Goal: Task Accomplishment & Management: Manage account settings

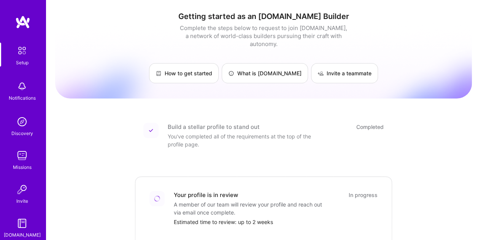
click at [20, 51] on img at bounding box center [22, 51] width 16 height 16
click at [18, 52] on img at bounding box center [22, 51] width 16 height 16
click at [211, 63] on link "How to get started" at bounding box center [184, 73] width 70 height 20
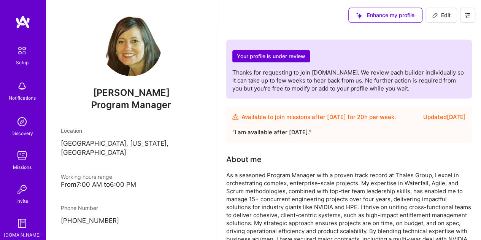
click at [442, 15] on span "Edit" at bounding box center [441, 15] width 19 height 8
select select "US"
select select "Future Date"
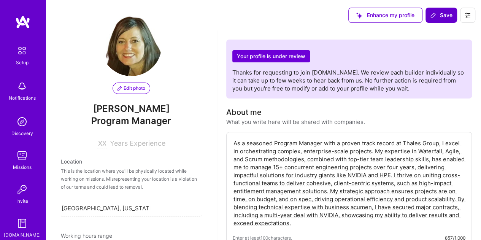
scroll to position [330, 0]
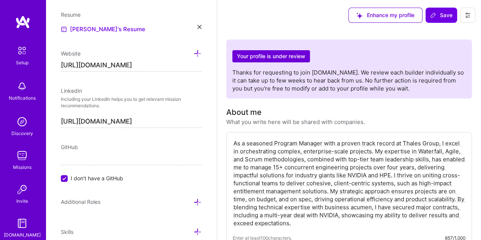
drag, startPoint x: 444, startPoint y: 149, endPoint x: 418, endPoint y: 149, distance: 25.9
click at [418, 149] on textarea "As a seasoned Program Manager with a proven track record at Thales Group, I exc…" at bounding box center [349, 182] width 233 height 89
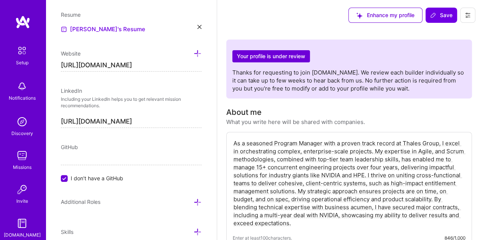
drag, startPoint x: 445, startPoint y: 151, endPoint x: 430, endPoint y: 152, distance: 15.6
click at [430, 152] on textarea "As a seasoned Program Manager with a proven track record at Thales Group, I exc…" at bounding box center [349, 182] width 233 height 89
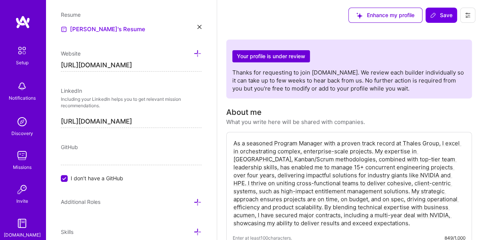
click at [274, 160] on textarea "As a seasoned Program Manager with a proven track record at Thales Group, I exc…" at bounding box center [349, 182] width 233 height 89
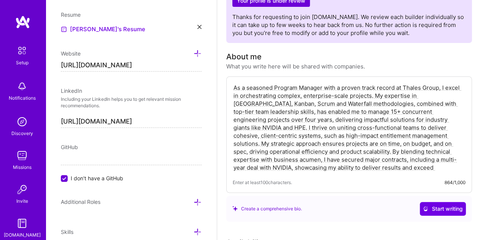
scroll to position [63, 0]
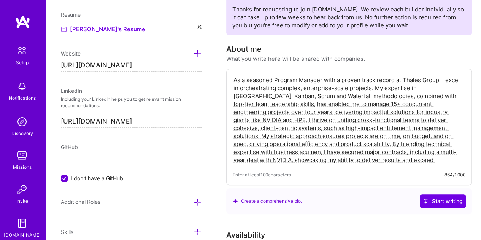
drag, startPoint x: 431, startPoint y: 104, endPoint x: 420, endPoint y: 105, distance: 11.1
click at [420, 105] on textarea "As a seasoned Program Manager with a proven track record at Thales Group, I exc…" at bounding box center [349, 119] width 233 height 89
drag, startPoint x: 316, startPoint y: 103, endPoint x: 308, endPoint y: 102, distance: 8.5
click at [308, 102] on textarea "As a seasoned Program Manager with a proven track record at Thales Group, I exc…" at bounding box center [349, 119] width 233 height 89
drag, startPoint x: 350, startPoint y: 103, endPoint x: 315, endPoint y: 103, distance: 35.0
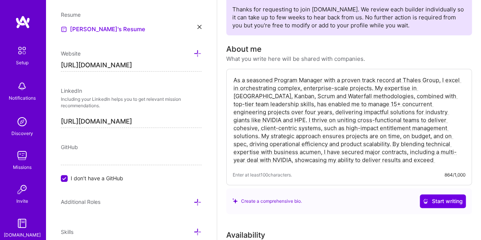
click at [315, 103] on textarea "As a seasoned Program Manager with a proven track record at Thales Group, I exc…" at bounding box center [349, 119] width 233 height 89
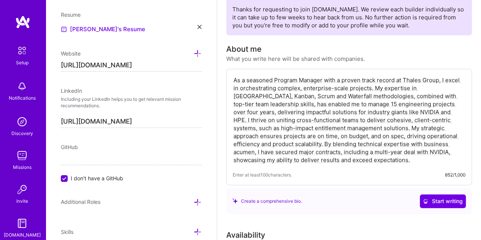
click at [384, 103] on textarea "As a seasoned Program Manager with a proven track record at Thales Group, I exc…" at bounding box center [349, 119] width 233 height 89
click at [439, 104] on textarea "As a seasoned Program Manager with a proven track record at Thales Group, I exc…" at bounding box center [349, 119] width 233 height 89
click at [441, 103] on textarea "As a seasoned Program Manager with a proven track record at Thales Group, I exc…" at bounding box center [349, 119] width 233 height 89
click at [334, 79] on textarea "As a seasoned Program Manager with a proven track record at Thales Group, I exc…" at bounding box center [349, 119] width 233 height 89
drag, startPoint x: 332, startPoint y: 102, endPoint x: 325, endPoint y: 105, distance: 7.5
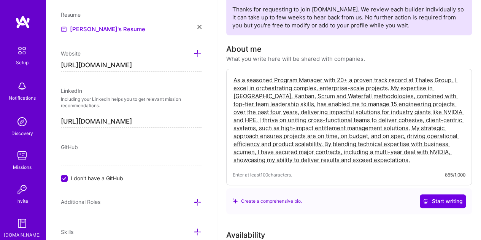
click at [325, 105] on textarea "As a seasoned Program Manager with 20+ a proven track record at Thales Group, I…" at bounding box center [349, 119] width 233 height 89
drag, startPoint x: 336, startPoint y: 103, endPoint x: 325, endPoint y: 105, distance: 11.6
click at [325, 105] on textarea "As a seasoned Program Manager with 20+ a proven track record at Thales Group, I…" at bounding box center [349, 119] width 233 height 89
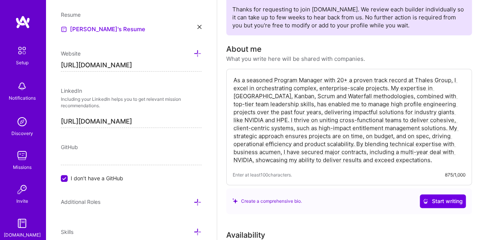
drag, startPoint x: 247, startPoint y: 112, endPoint x: 411, endPoint y: 106, distance: 163.6
click at [411, 106] on textarea "As a seasoned Program Manager with 20+ a proven track record at Thales Group, I…" at bounding box center [349, 119] width 233 height 89
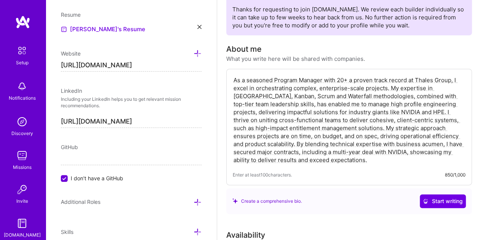
drag, startPoint x: 348, startPoint y: 160, endPoint x: 223, endPoint y: 73, distance: 152.4
click at [349, 76] on textarea "As a seasoned Program Manager with 20+ a proven track record at Thales Group, I…" at bounding box center [349, 119] width 233 height 89
drag, startPoint x: 363, startPoint y: 98, endPoint x: 327, endPoint y: 95, distance: 36.2
click at [327, 95] on textarea "As a seasoned Program Manager with 20+ a proven track record at Thales Group, I…" at bounding box center [349, 119] width 233 height 89
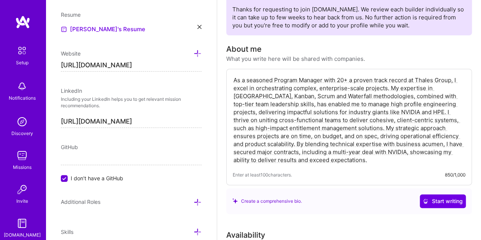
click at [349, 80] on textarea "As a seasoned Program Manager with 20+ a proven track record at Thales Group, I…" at bounding box center [349, 119] width 233 height 89
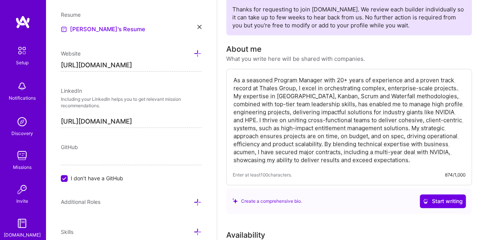
click at [296, 89] on textarea "As a seasoned Program Manager with 20+ years of experience and a proven track r…" at bounding box center [349, 119] width 233 height 89
click at [297, 88] on textarea "As a seasoned Program Manager with 20+ years of experience and a proven track r…" at bounding box center [349, 119] width 233 height 89
drag, startPoint x: 390, startPoint y: 161, endPoint x: 231, endPoint y: 79, distance: 178.9
click at [231, 79] on div "As a seasoned Program Manager with 20+ years of experience and a proven track r…" at bounding box center [349, 127] width 246 height 116
type textarea "As a seasoned Program Manager with 20+ years of experience and a proven track r…"
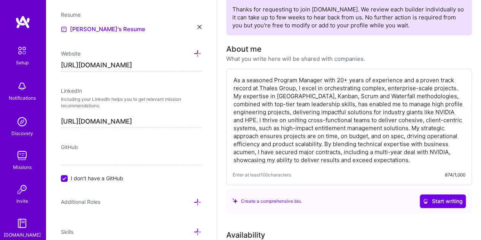
click at [378, 163] on textarea "As a seasoned Program Manager with 20+ years of experience and a proven track r…" at bounding box center [349, 119] width 233 height 89
drag, startPoint x: 378, startPoint y: 163, endPoint x: 201, endPoint y: 68, distance: 200.7
click at [370, 160] on textarea "As a seasoned Program Manager with 20+ years of experience and a proven track r…" at bounding box center [349, 119] width 233 height 89
drag, startPoint x: 372, startPoint y: 159, endPoint x: 209, endPoint y: 70, distance: 185.6
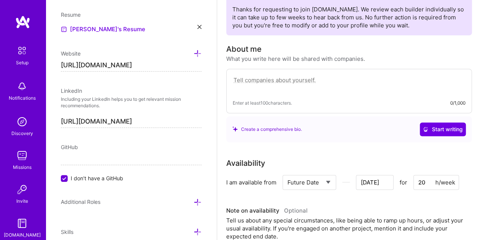
paste textarea "With 20+ years leading enterprise-scale programs, I deliver complex engineering…"
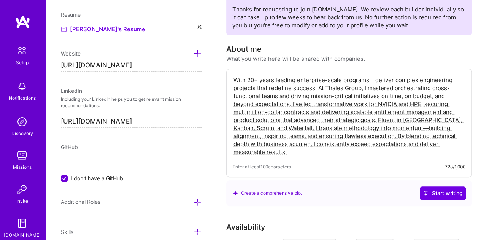
click at [364, 159] on div "With 20+ years leading enterprise-scale programs, I deliver complex engineering…" at bounding box center [349, 123] width 246 height 108
drag, startPoint x: 420, startPoint y: 102, endPoint x: 411, endPoint y: 104, distance: 9.0
click at [411, 104] on textarea "With 20+ years leading enterprise-scale programs, I deliver complex engineering…" at bounding box center [349, 115] width 233 height 81
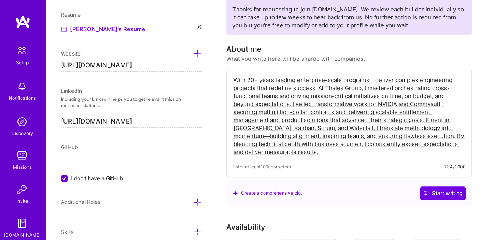
type textarea "With 20+ years leading enterprise-scale programs, I deliver complex engineering…"
drag, startPoint x: 290, startPoint y: 154, endPoint x: 214, endPoint y: 76, distance: 109.2
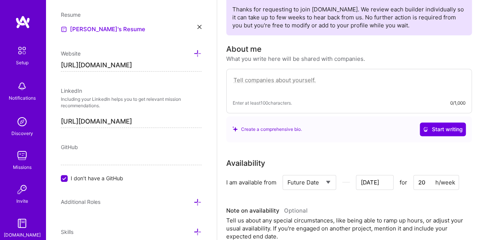
paste textarea "I am a proven Program Leader who turns complexity into results. With 20+ years …"
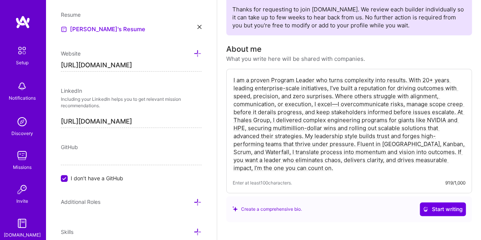
click at [455, 111] on textarea "I am a proven Program Leader who turns complexity into results. With 20+ years …" at bounding box center [349, 123] width 233 height 97
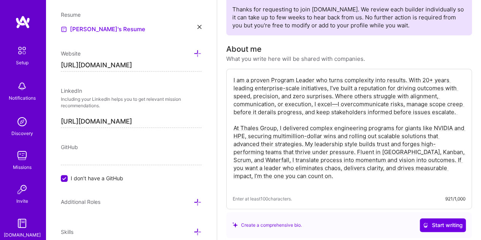
drag, startPoint x: 244, startPoint y: 134, endPoint x: 228, endPoint y: 133, distance: 15.6
click at [230, 136] on div "I am a proven Program Leader who turns complexity into results. With 20+ years …" at bounding box center [349, 139] width 246 height 140
type textarea "I am a proven Program Leader who turns complexity into results. With 20+ years …"
click at [374, 219] on div "Create a comprehensive bio. Start writing" at bounding box center [348, 225] width 233 height 14
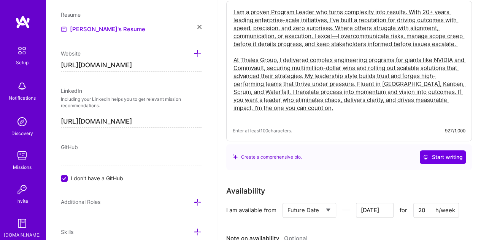
scroll to position [190, 0]
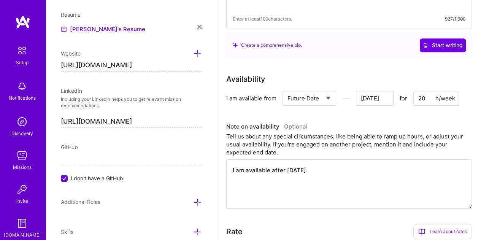
scroll to position [253, 0]
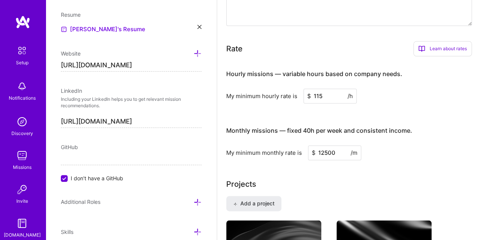
scroll to position [443, 0]
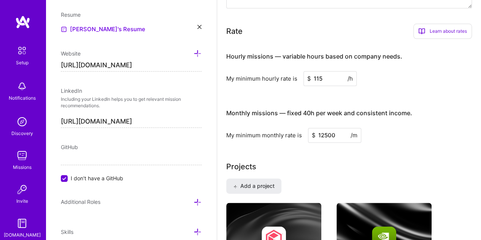
type textarea "I am available after [DATE]."
drag, startPoint x: 322, startPoint y: 77, endPoint x: 310, endPoint y: 82, distance: 13.8
click at [310, 82] on input "115" at bounding box center [329, 78] width 53 height 15
drag, startPoint x: 313, startPoint y: 79, endPoint x: 308, endPoint y: 80, distance: 5.0
click at [308, 80] on div "$ 95 /h" at bounding box center [329, 78] width 53 height 15
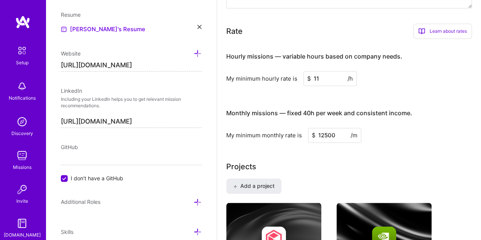
type input "115"
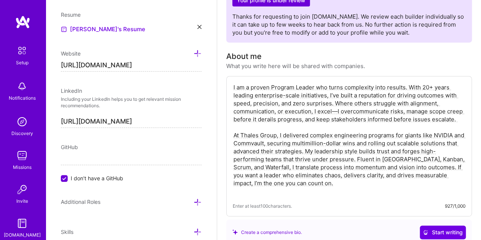
scroll to position [0, 0]
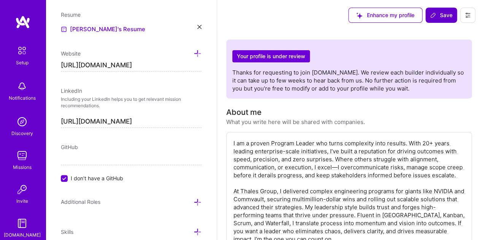
click at [441, 13] on span "Save" at bounding box center [441, 15] width 22 height 8
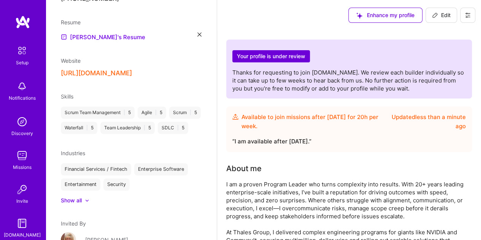
click at [18, 156] on img at bounding box center [21, 155] width 15 height 15
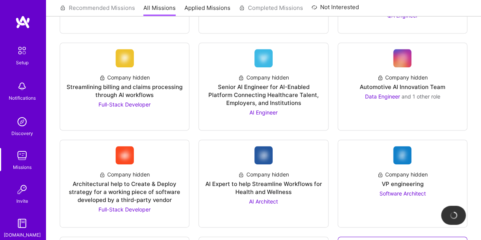
scroll to position [443, 0]
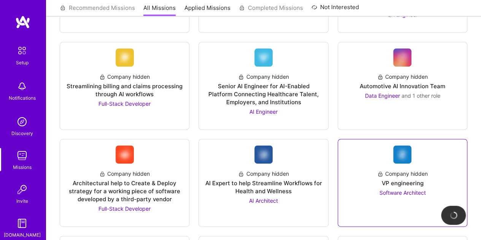
click at [407, 179] on div "VP engineering" at bounding box center [402, 183] width 42 height 8
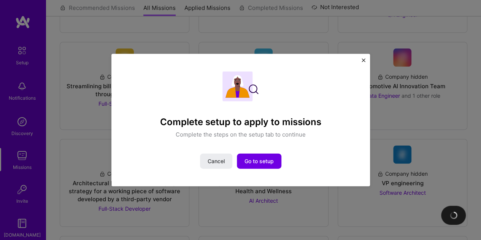
click at [363, 60] on img "Close" at bounding box center [364, 60] width 4 height 4
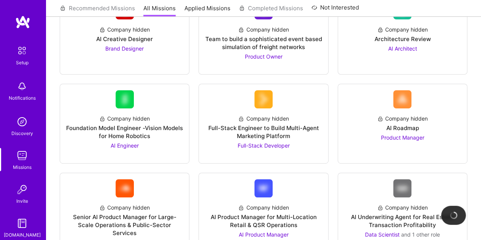
scroll to position [0, 0]
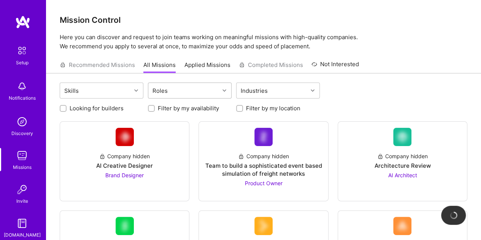
click at [224, 91] on icon at bounding box center [224, 91] width 4 height 4
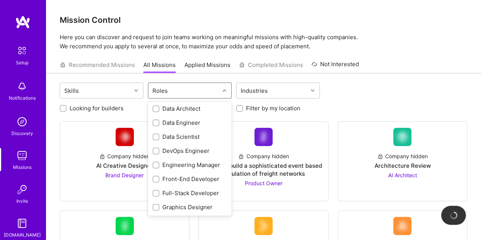
scroll to position [102, 0]
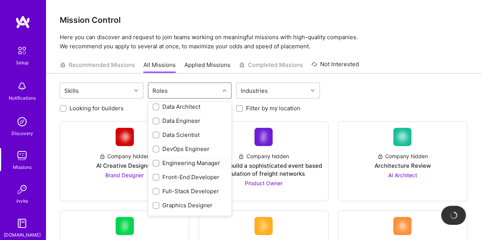
click at [156, 161] on input "checkbox" at bounding box center [156, 163] width 5 height 5
checkbox input "true"
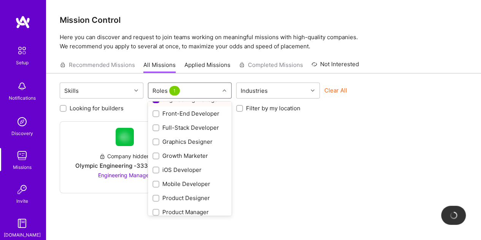
scroll to position [269, 0]
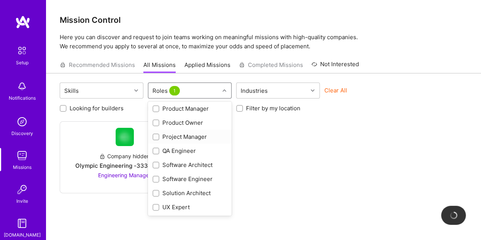
click at [155, 135] on input "checkbox" at bounding box center [156, 137] width 5 height 5
checkbox input "true"
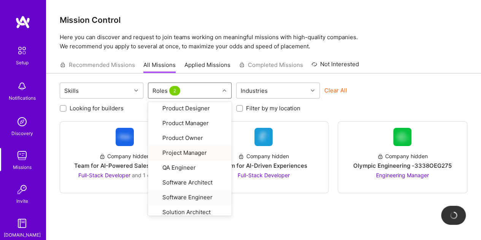
click at [275, 214] on div "Skills option Project Manager, selected. option Software Engineer focused, 25 o…" at bounding box center [263, 169] width 435 height 192
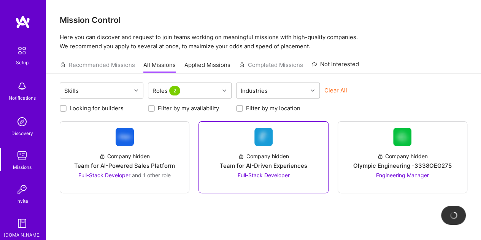
click at [222, 141] on link "Company hidden Team for AI-Driven Experiences Full-Stack Developer" at bounding box center [263, 157] width 117 height 59
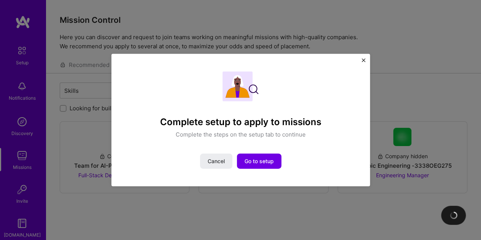
click at [365, 57] on div "Complete setup to apply to missions Complete the steps on the setup tab to cont…" at bounding box center [240, 120] width 259 height 133
click at [364, 60] on img "Close" at bounding box center [364, 60] width 4 height 4
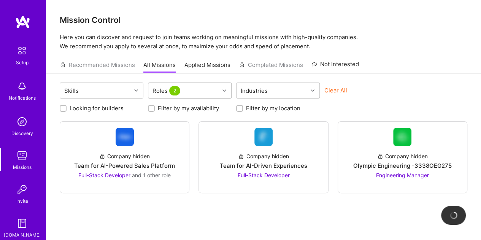
click at [225, 89] on icon at bounding box center [224, 91] width 4 height 4
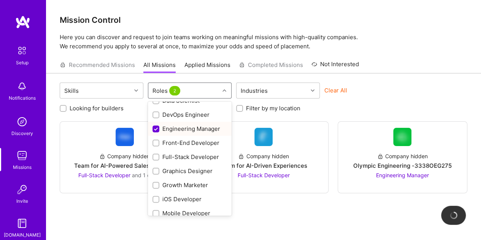
scroll to position [127, 0]
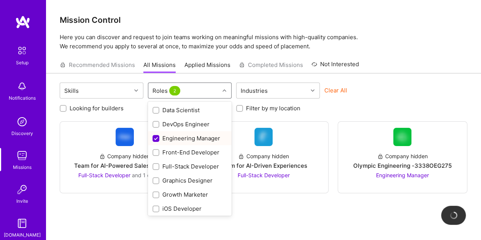
click at [192, 136] on div "Engineering Manager" at bounding box center [189, 138] width 75 height 8
checkbox input "false"
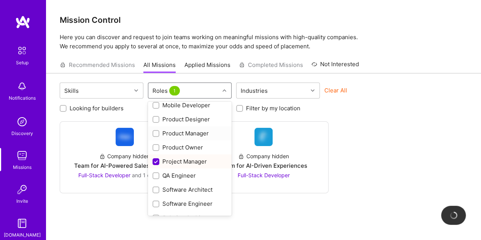
scroll to position [253, 0]
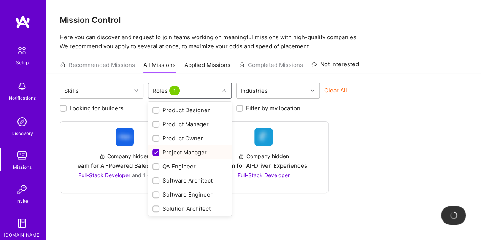
click at [182, 151] on div "Project Manager" at bounding box center [189, 152] width 75 height 8
checkbox input "false"
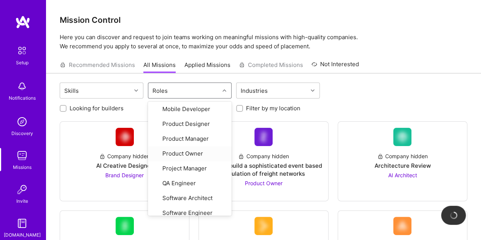
click at [430, 92] on div "Skills option Project Manager, deselected. option Product Owner focused, 21 of …" at bounding box center [264, 91] width 408 height 18
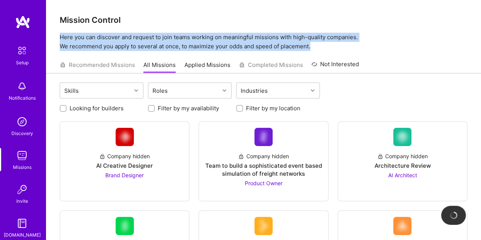
drag, startPoint x: 478, startPoint y: 23, endPoint x: 481, endPoint y: 43, distance: 19.6
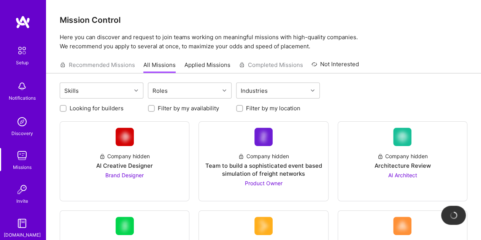
click at [442, 58] on div "Recommended Missions All Missions Applied Missions Completed Missions Not Inter…" at bounding box center [264, 65] width 408 height 16
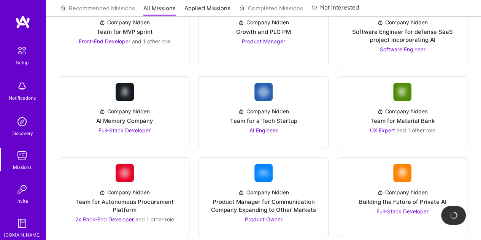
scroll to position [1014, 0]
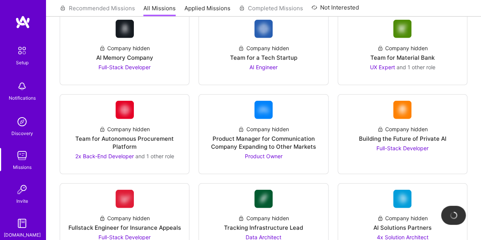
click at [19, 124] on img at bounding box center [21, 121] width 15 height 15
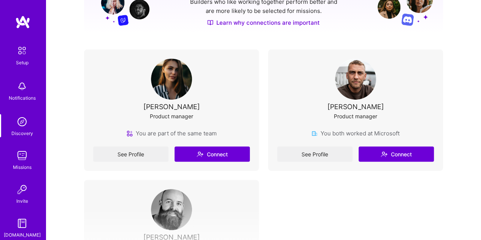
scroll to position [127, 0]
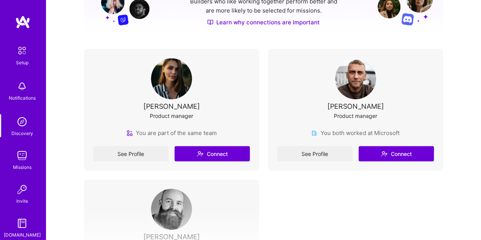
click at [18, 122] on img at bounding box center [21, 121] width 15 height 15
click at [18, 49] on img at bounding box center [22, 51] width 16 height 16
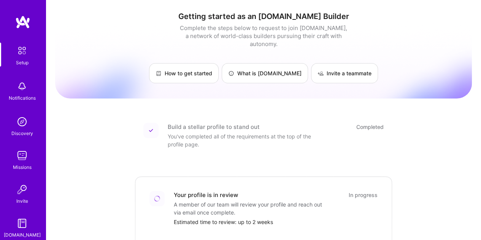
click at [20, 23] on img at bounding box center [22, 22] width 15 height 14
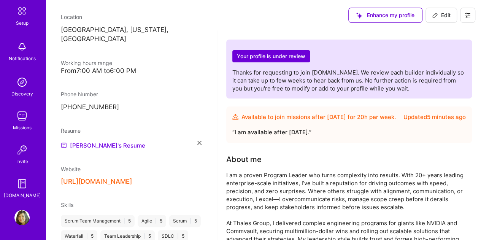
scroll to position [275, 0]
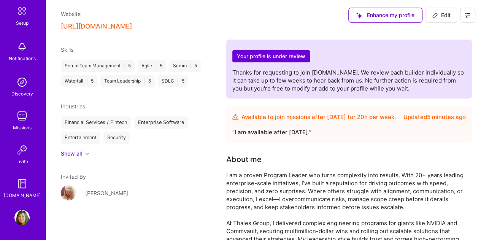
click at [67, 193] on div "[PERSON_NAME]" at bounding box center [131, 197] width 141 height 24
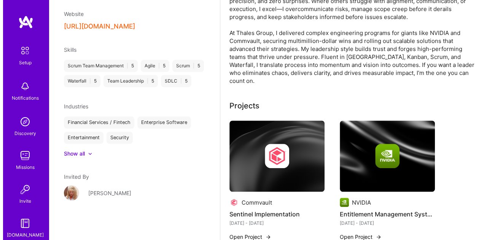
scroll to position [317, 0]
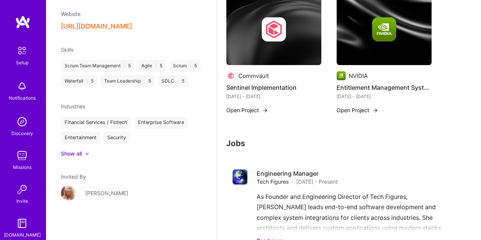
click at [264, 110] on img at bounding box center [265, 110] width 6 height 6
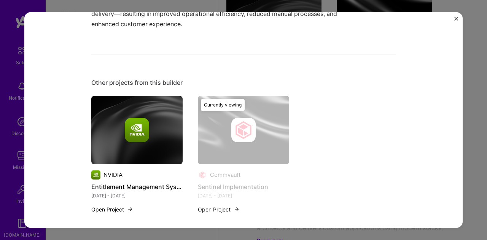
scroll to position [365, 0]
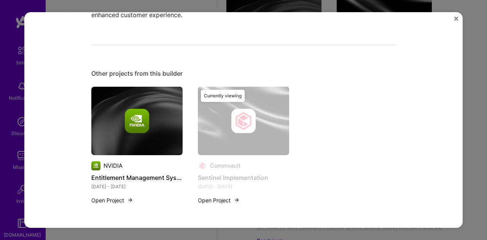
click at [454, 19] on img "Close" at bounding box center [456, 19] width 4 height 4
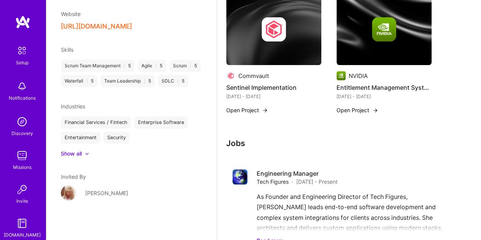
click at [371, 109] on button "Open Project" at bounding box center [357, 110] width 42 height 8
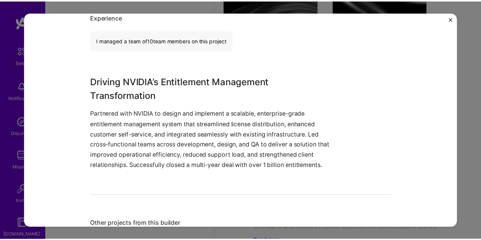
scroll to position [175, 0]
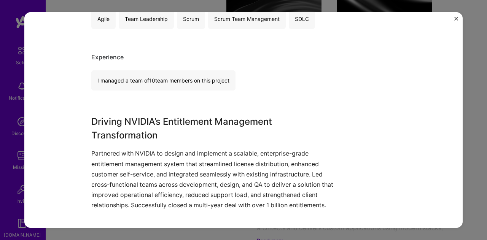
click at [455, 17] on img "Close" at bounding box center [456, 19] width 4 height 4
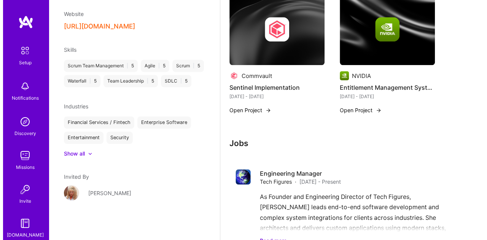
scroll to position [227, 0]
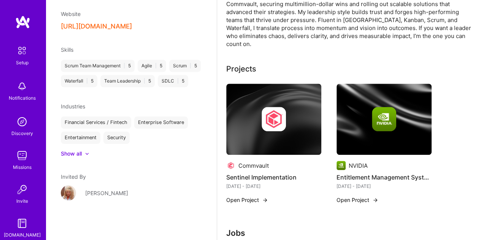
click at [288, 146] on img at bounding box center [273, 119] width 95 height 71
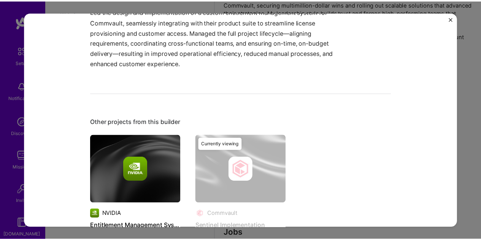
scroll to position [190, 0]
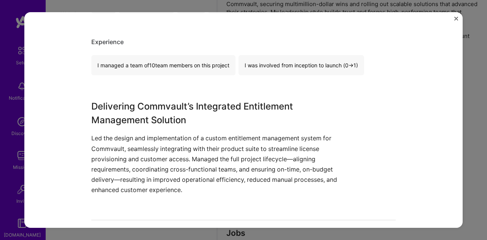
click at [454, 17] on img "Close" at bounding box center [456, 19] width 4 height 4
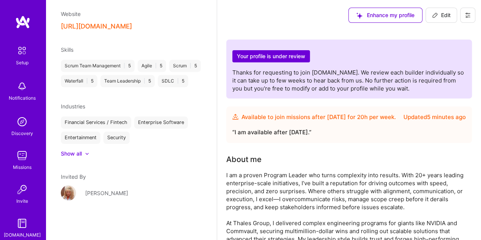
click at [444, 13] on span "Edit" at bounding box center [441, 15] width 19 height 8
select select "US"
select select "Future Date"
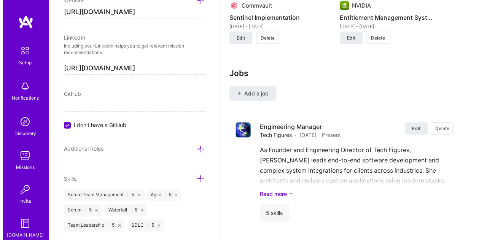
scroll to position [638, 0]
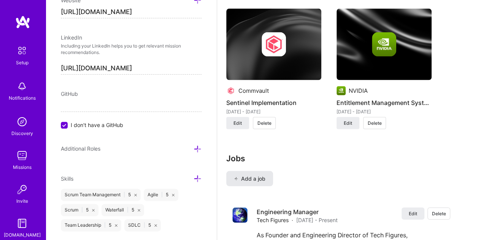
click at [253, 175] on span "Add a job" at bounding box center [250, 179] width 32 height 8
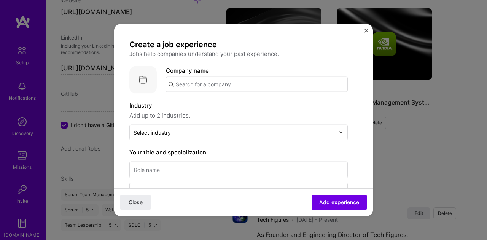
click at [192, 86] on input "text" at bounding box center [257, 83] width 182 height 15
click at [190, 84] on input "biberk" at bounding box center [257, 83] width 182 height 15
drag, startPoint x: 196, startPoint y: 84, endPoint x: 160, endPoint y: 81, distance: 36.3
click at [160, 85] on div "Company logo Company name biberk" at bounding box center [238, 79] width 218 height 27
type input "biBERK"
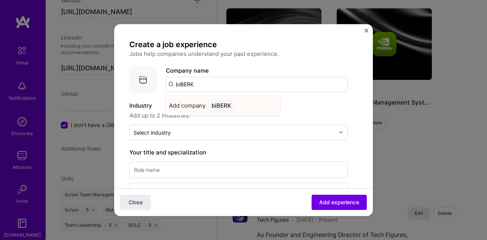
click at [220, 105] on div "biBERK" at bounding box center [221, 104] width 26 height 13
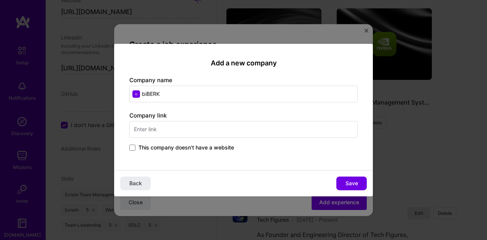
click at [152, 127] on input "text" at bounding box center [243, 129] width 228 height 17
type input "[URL][DOMAIN_NAME]"
click at [193, 161] on div "Add a new company Company name biBERK Company link [URL][DOMAIN_NAME] This comp…" at bounding box center [243, 107] width 259 height 127
click at [354, 183] on span "Save" at bounding box center [351, 183] width 13 height 8
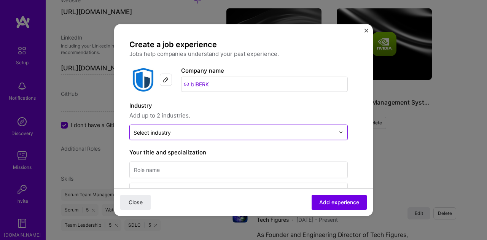
click at [165, 132] on div "Select industry 0" at bounding box center [151, 132] width 37 height 8
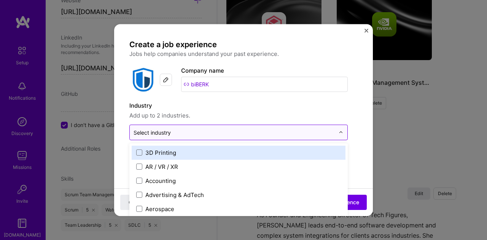
scroll to position [658, 0]
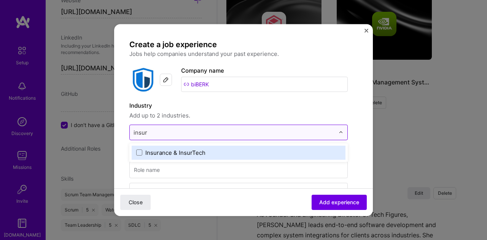
type input "insura"
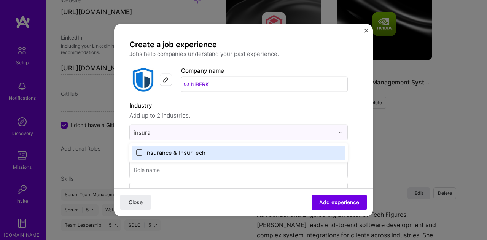
click at [139, 152] on span at bounding box center [139, 152] width 6 height 6
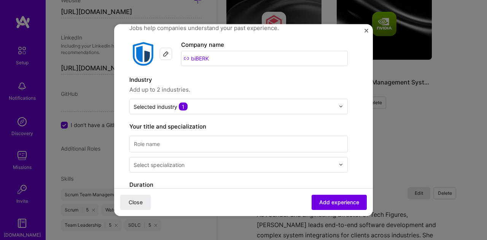
scroll to position [52, 0]
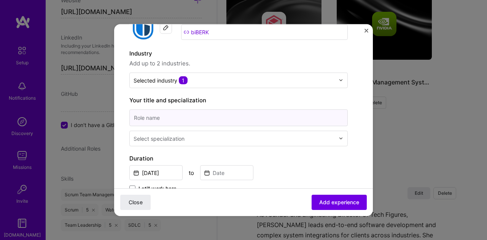
click at [186, 116] on input at bounding box center [238, 117] width 218 height 17
type input "Program Manager"
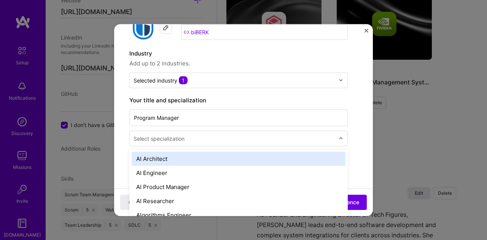
click at [178, 137] on div "Select specialization" at bounding box center [158, 138] width 51 height 8
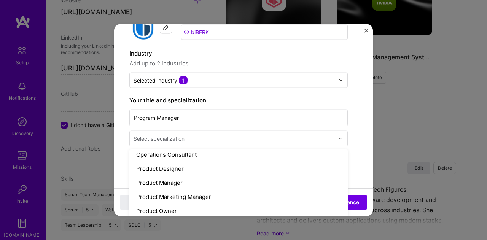
scroll to position [697, 0]
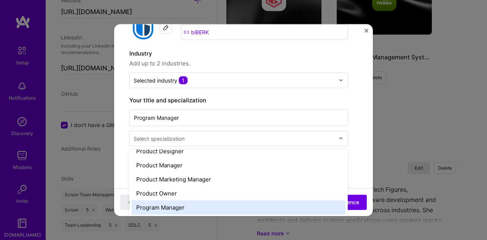
click at [176, 203] on div "Program Manager" at bounding box center [239, 207] width 214 height 14
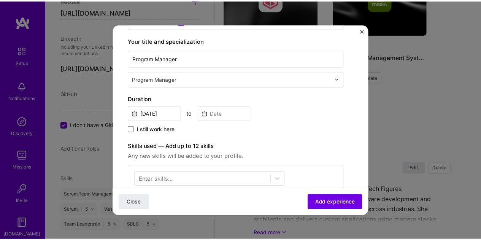
scroll to position [116, 0]
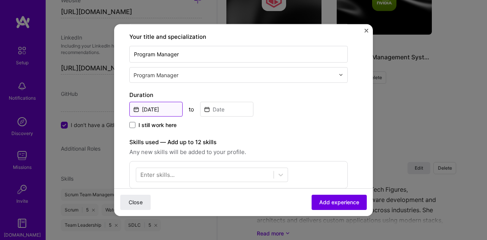
click at [168, 106] on input "[DATE]" at bounding box center [155, 109] width 53 height 15
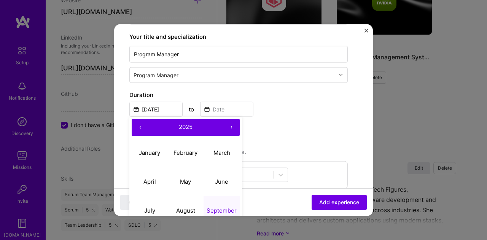
click at [330, 122] on div "I still work here" at bounding box center [238, 125] width 218 height 9
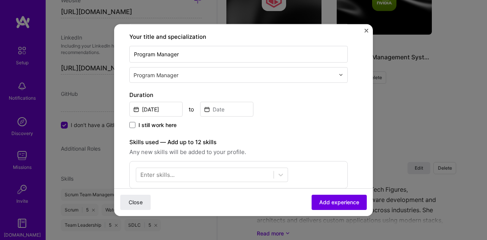
click at [367, 29] on img "Close" at bounding box center [366, 31] width 4 height 4
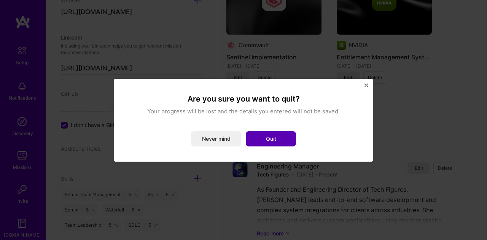
click at [271, 140] on button "Quit" at bounding box center [271, 138] width 50 height 15
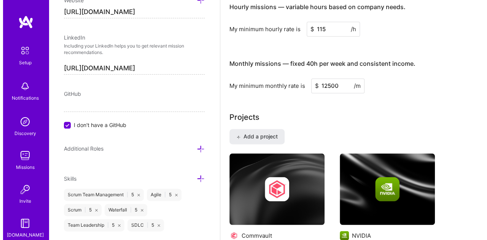
scroll to position [556, 0]
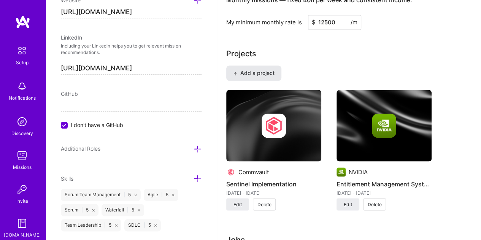
click at [259, 72] on span "Add a project" at bounding box center [253, 73] width 41 height 8
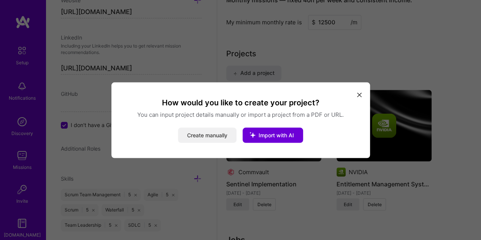
click at [221, 135] on button "Create manually" at bounding box center [207, 134] width 59 height 15
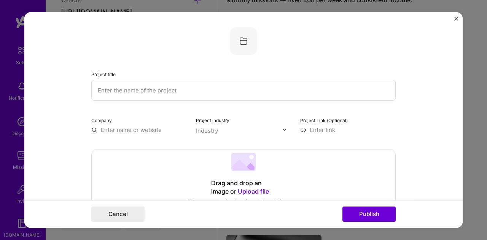
click at [135, 89] on input "text" at bounding box center [243, 90] width 304 height 21
type input "Software DevOps Transformation"
click at [157, 130] on input "text" at bounding box center [138, 130] width 95 height 8
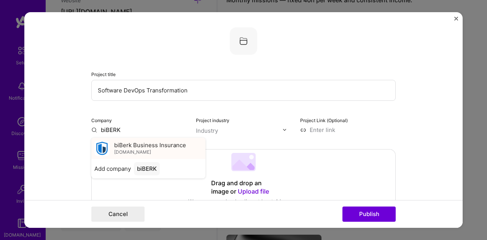
click at [164, 143] on span "biBerk Business Insurance" at bounding box center [150, 145] width 72 height 8
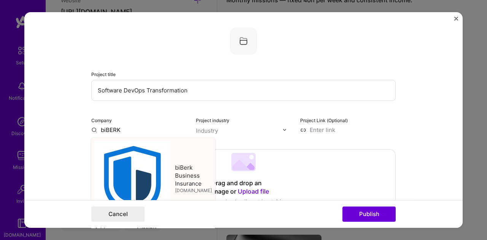
type input "biBerk Business Insurance"
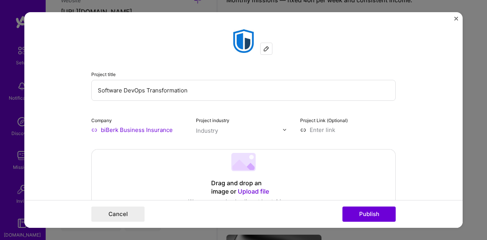
click at [243, 132] on input "text" at bounding box center [239, 131] width 87 height 8
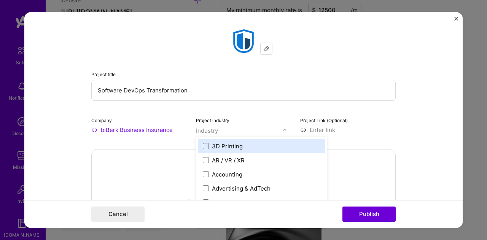
scroll to position [570, 0]
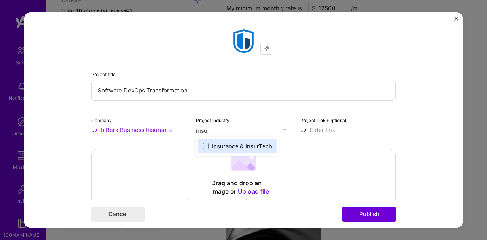
type input "insur"
click at [203, 144] on span at bounding box center [206, 146] width 6 height 6
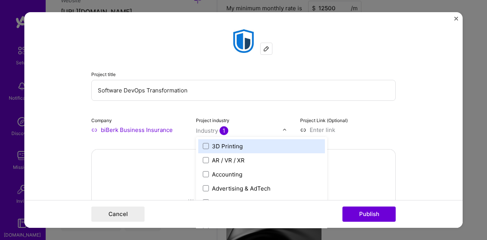
click at [444, 121] on form "Project title Software DevOps Transformation Company biBerk Business Insurance …" at bounding box center [243, 120] width 438 height 216
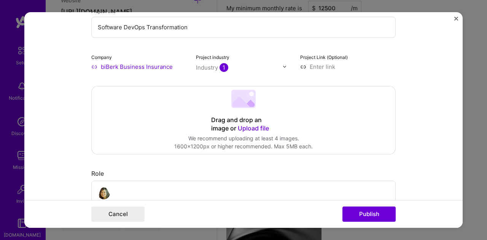
scroll to position [190, 0]
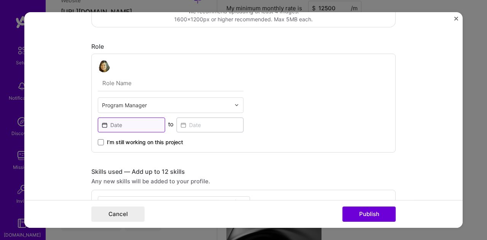
click at [131, 125] on input at bounding box center [131, 124] width 67 height 15
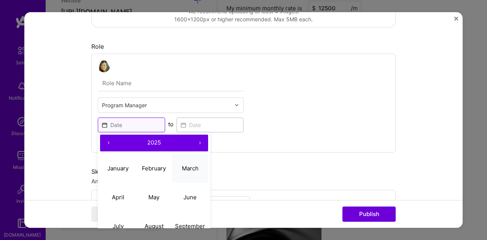
scroll to position [253, 0]
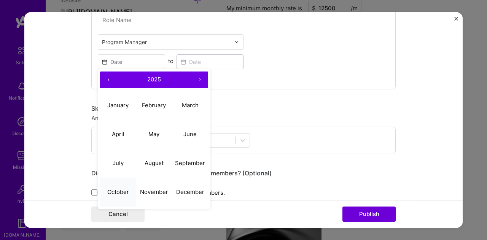
click at [114, 190] on abbr "October" at bounding box center [118, 191] width 22 height 7
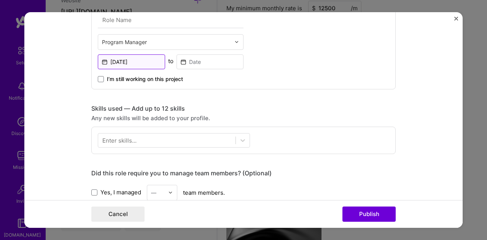
click at [137, 57] on input "[DATE]" at bounding box center [131, 61] width 67 height 15
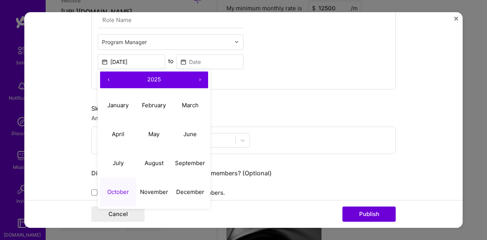
click at [103, 77] on button "‹" at bounding box center [108, 79] width 17 height 17
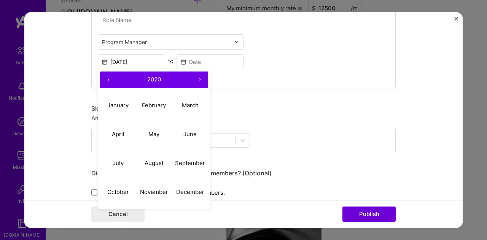
click at [103, 77] on button "‹" at bounding box center [108, 79] width 17 height 17
click at [116, 190] on abbr "October" at bounding box center [118, 191] width 22 height 7
type input "[DATE]"
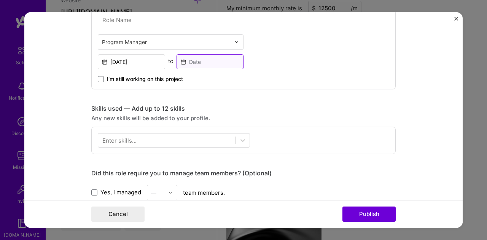
click at [198, 60] on input at bounding box center [209, 61] width 67 height 15
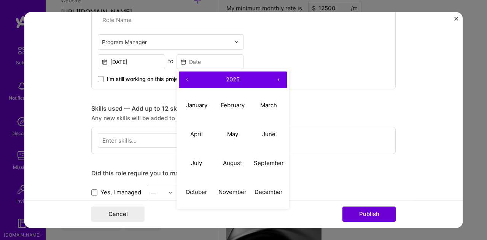
click at [183, 76] on button "‹" at bounding box center [187, 79] width 17 height 17
click at [194, 160] on abbr "July" at bounding box center [196, 162] width 11 height 7
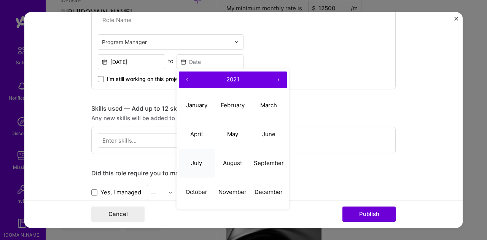
type input "[DATE]"
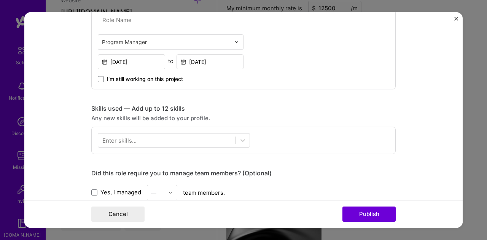
click at [119, 140] on div "Enter skills..." at bounding box center [119, 140] width 34 height 8
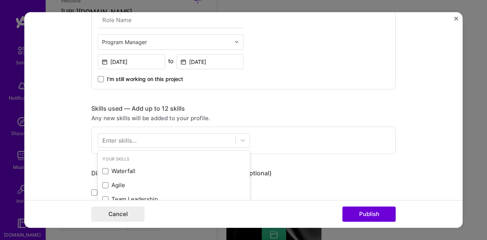
scroll to position [596, 0]
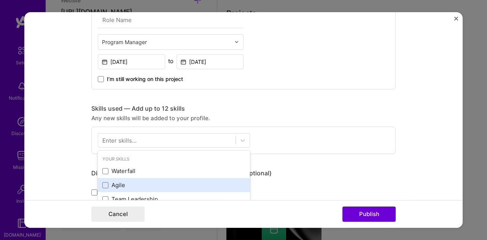
click at [106, 182] on div "Agile" at bounding box center [173, 185] width 143 height 8
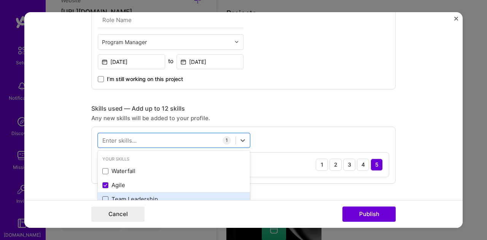
click at [103, 197] on span at bounding box center [105, 199] width 6 height 6
click at [0, 0] on input "checkbox" at bounding box center [0, 0] width 0 height 0
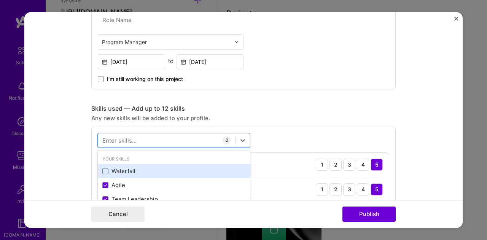
scroll to position [63, 0]
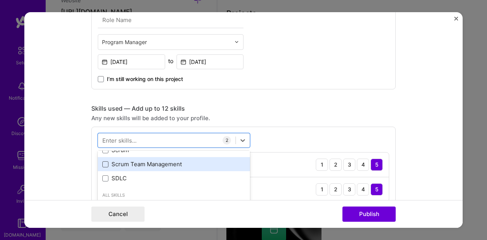
click at [102, 161] on span at bounding box center [105, 164] width 6 height 6
click at [0, 0] on input "checkbox" at bounding box center [0, 0] width 0 height 0
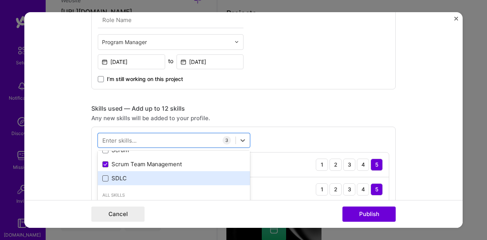
click at [102, 177] on span at bounding box center [105, 178] width 6 height 6
click at [0, 0] on input "checkbox" at bounding box center [0, 0] width 0 height 0
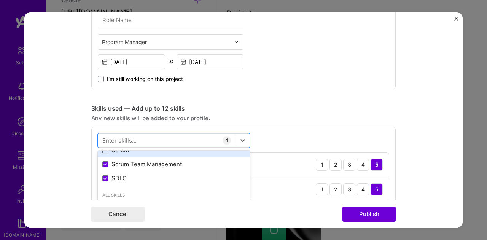
click at [102, 151] on span at bounding box center [105, 150] width 6 height 6
click at [0, 0] on input "checkbox" at bounding box center [0, 0] width 0 height 0
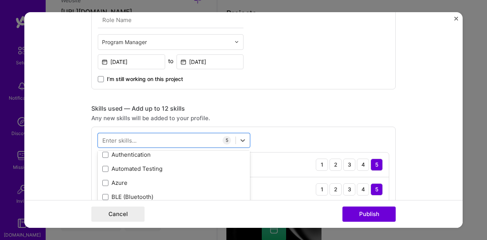
scroll to position [697, 0]
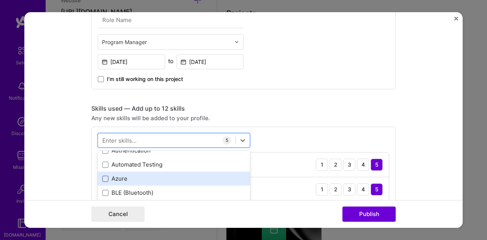
click at [103, 176] on span at bounding box center [105, 179] width 6 height 6
click at [0, 0] on input "checkbox" at bounding box center [0, 0] width 0 height 0
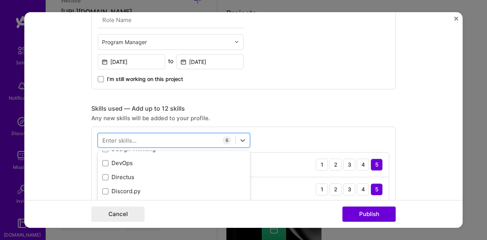
scroll to position [1521, 0]
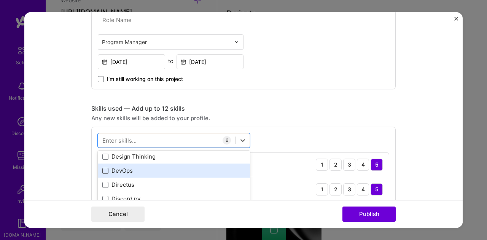
click at [104, 170] on span at bounding box center [105, 171] width 6 height 6
click at [0, 0] on input "checkbox" at bounding box center [0, 0] width 0 height 0
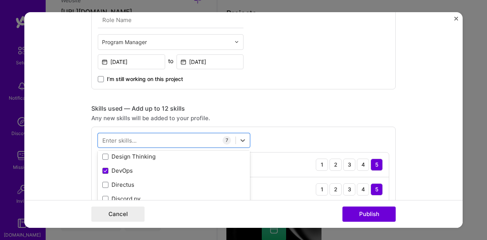
click at [327, 130] on div "option DevOps, selected. option Design Thinking focused, 0 of 2. 378 results av…" at bounding box center [243, 229] width 304 height 205
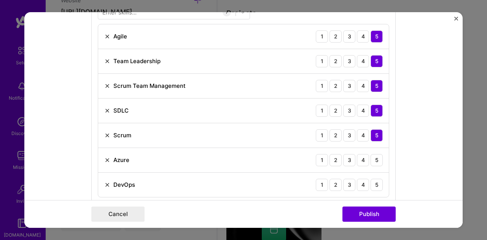
scroll to position [443, 0]
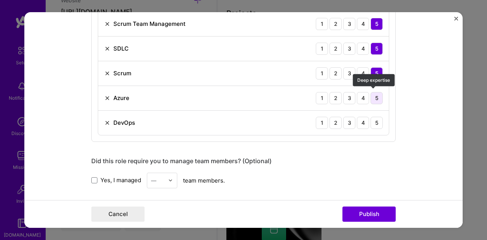
click at [373, 98] on div "5" at bounding box center [376, 98] width 12 height 12
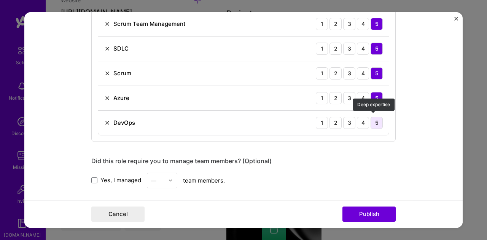
click at [374, 121] on div "5" at bounding box center [376, 123] width 12 height 12
click at [91, 178] on span at bounding box center [94, 180] width 6 height 6
click at [0, 0] on input "Yes, I managed" at bounding box center [0, 0] width 0 height 0
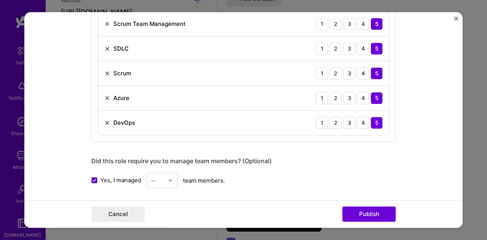
click at [168, 178] on img at bounding box center [170, 180] width 5 height 5
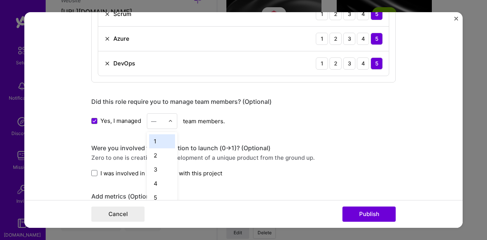
scroll to position [507, 0]
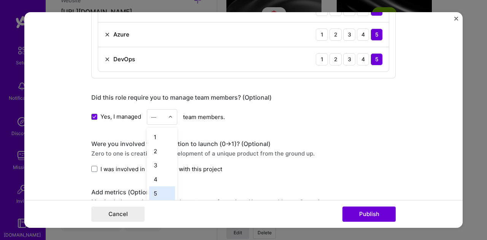
click at [154, 188] on div "5" at bounding box center [162, 193] width 26 height 14
click at [169, 115] on img at bounding box center [170, 116] width 5 height 5
click at [153, 140] on div "7" at bounding box center [162, 144] width 26 height 14
click at [168, 114] on img at bounding box center [170, 116] width 5 height 5
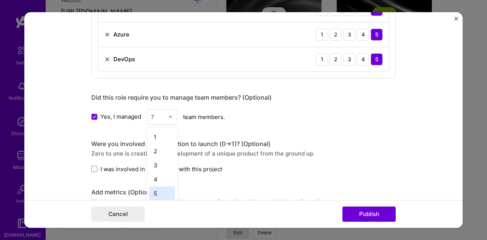
click at [152, 194] on div "5" at bounding box center [162, 193] width 26 height 14
click at [91, 166] on span at bounding box center [94, 169] width 6 height 6
click at [0, 0] on input "I was involved in zero to one with this project" at bounding box center [0, 0] width 0 height 0
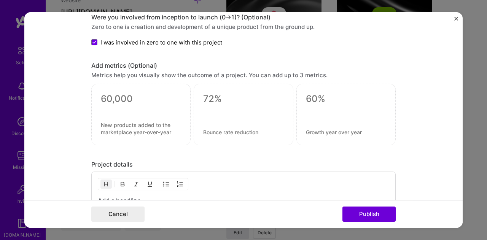
scroll to position [697, 0]
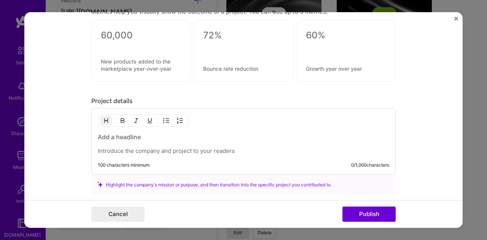
click at [106, 134] on h3 at bounding box center [243, 137] width 291 height 8
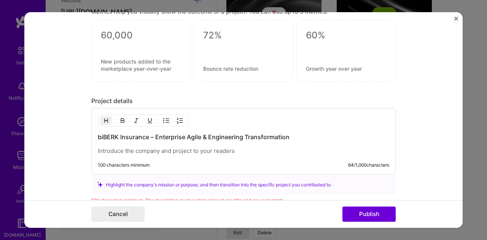
click at [106, 149] on p at bounding box center [243, 151] width 291 height 8
click at [105, 147] on p at bounding box center [243, 151] width 291 height 8
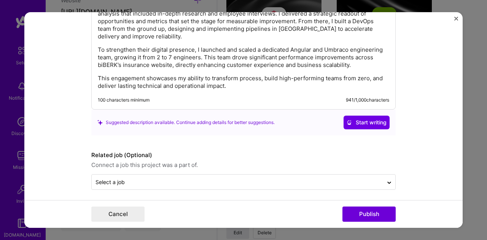
scroll to position [778, 0]
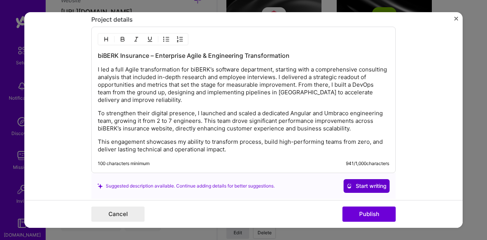
click at [362, 182] on span "Start writing" at bounding box center [366, 186] width 40 height 8
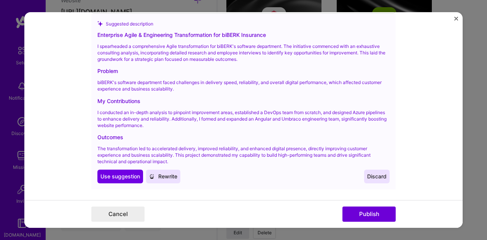
scroll to position [928, 0]
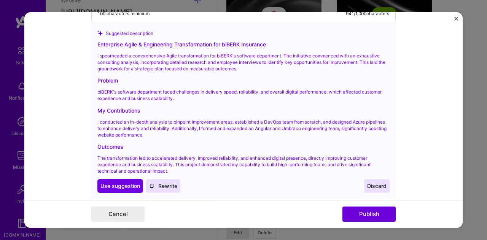
click at [373, 183] on span "Discard" at bounding box center [376, 186] width 19 height 8
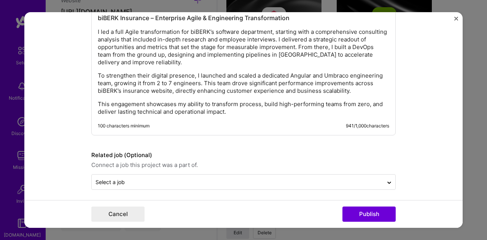
scroll to position [816, 0]
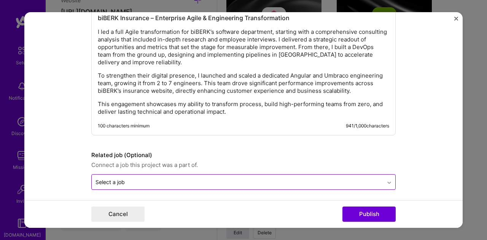
click at [387, 179] on icon at bounding box center [389, 183] width 6 height 8
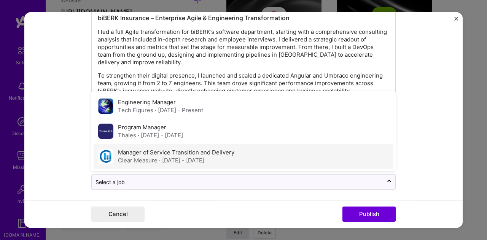
click at [304, 151] on div "Manager of Service Transition and Delivery Clear Measure · [DATE] - [DATE]" at bounding box center [244, 156] width 300 height 25
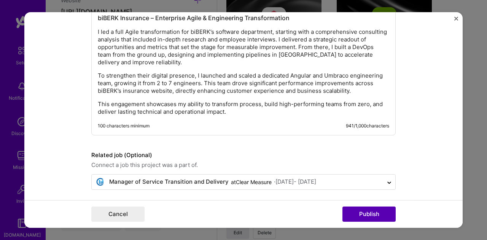
click at [369, 214] on button "Publish" at bounding box center [368, 213] width 53 height 15
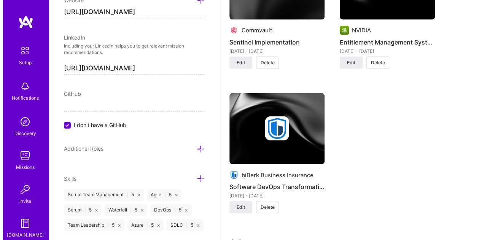
scroll to position [761, 0]
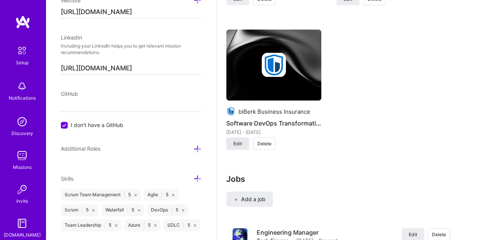
click at [237, 144] on span "Edit" at bounding box center [237, 143] width 8 height 7
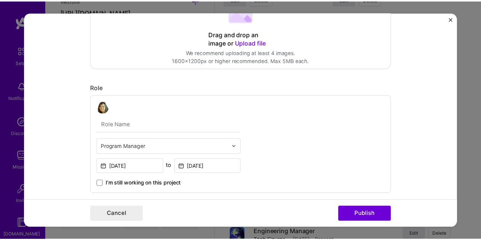
scroll to position [190, 0]
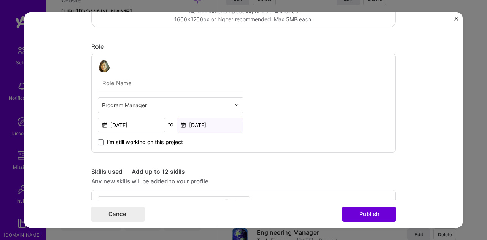
click at [218, 122] on input "[DATE]" at bounding box center [209, 124] width 67 height 15
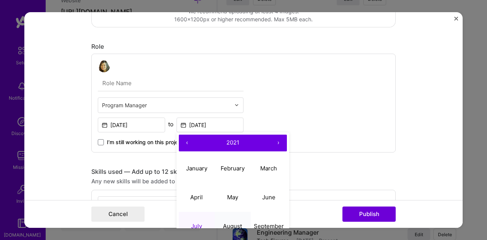
click at [232, 224] on abbr "August" at bounding box center [232, 225] width 19 height 7
type input "[DATE]"
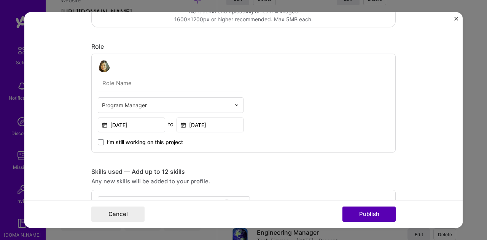
click at [372, 211] on button "Publish" at bounding box center [368, 213] width 53 height 15
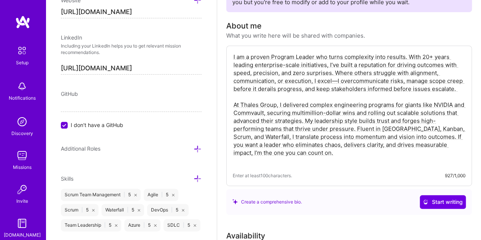
scroll to position [0, 0]
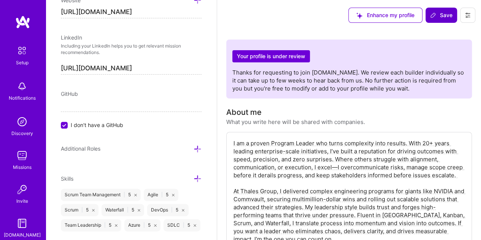
click at [438, 15] on span "Save" at bounding box center [441, 15] width 22 height 8
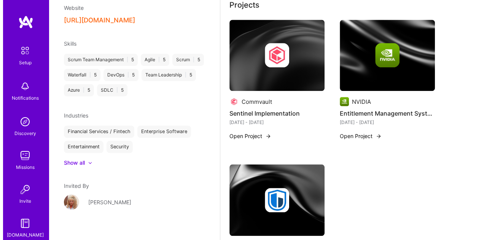
scroll to position [290, 0]
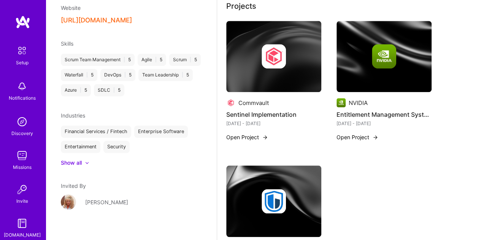
click at [372, 68] on div at bounding box center [384, 56] width 24 height 24
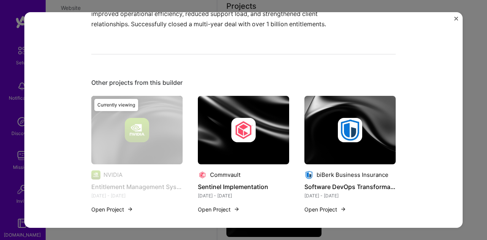
scroll to position [365, 0]
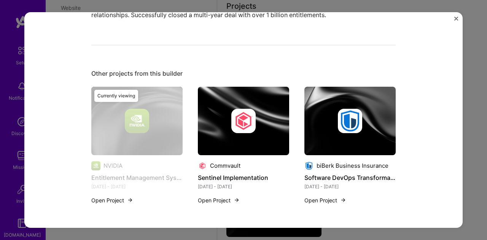
click at [107, 201] on button "Open Project" at bounding box center [112, 200] width 42 height 8
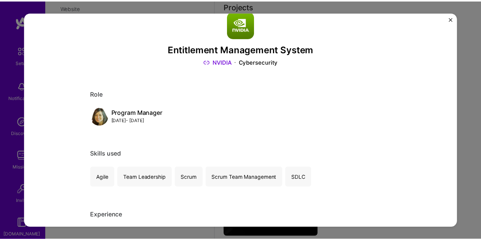
scroll to position [0, 0]
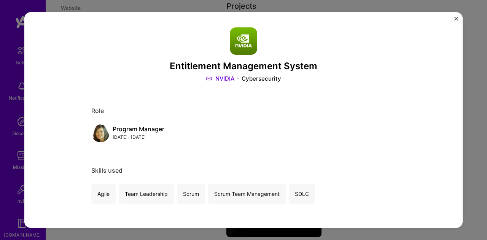
click at [455, 18] on img "Close" at bounding box center [456, 19] width 4 height 4
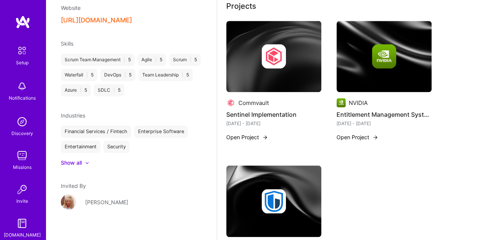
click at [290, 63] on div at bounding box center [273, 56] width 95 height 24
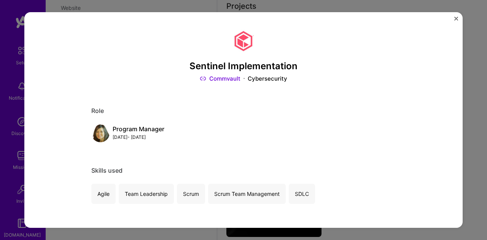
click at [455, 17] on img "Close" at bounding box center [456, 19] width 4 height 4
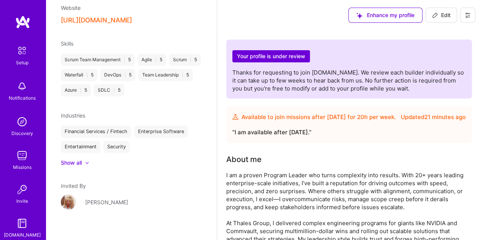
click at [447, 16] on span "Edit" at bounding box center [441, 15] width 19 height 8
select select "US"
select select "Future Date"
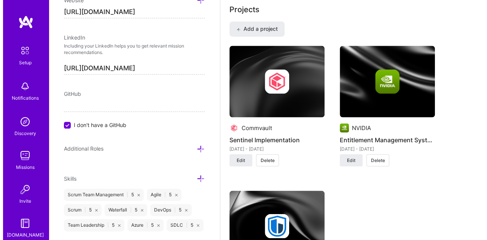
scroll to position [616, 0]
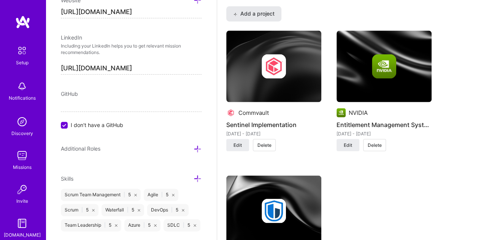
click at [252, 10] on span "Add a project" at bounding box center [253, 14] width 41 height 8
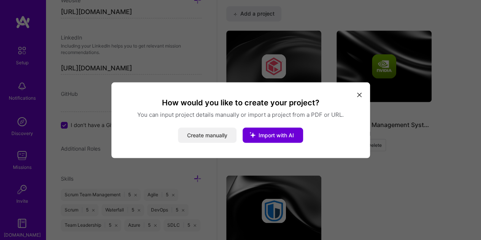
click at [212, 135] on button "Create manually" at bounding box center [207, 134] width 59 height 15
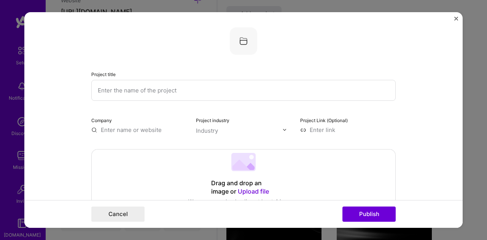
click at [131, 88] on input "text" at bounding box center [243, 90] width 304 height 21
type input "Y"
type input "T"
type input "Writing Center Software Modernization"
click at [125, 129] on input "text" at bounding box center [138, 130] width 95 height 8
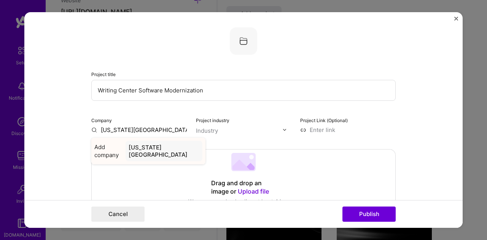
type input "[US_STATE][GEOGRAPHIC_DATA]"
click at [166, 148] on div "[US_STATE][GEOGRAPHIC_DATA]" at bounding box center [163, 151] width 77 height 21
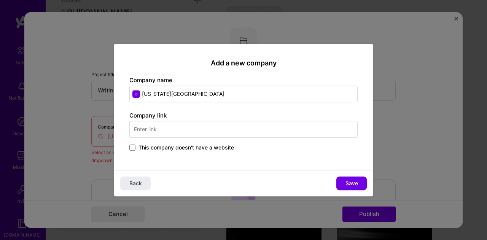
click at [168, 125] on input "text" at bounding box center [243, 129] width 228 height 17
click at [281, 145] on div "This company doesn't have a website" at bounding box center [243, 148] width 228 height 9
drag, startPoint x: 172, startPoint y: 129, endPoint x: 160, endPoint y: 132, distance: 11.8
click at [160, 132] on input "[URL][DOMAIN_NAME]" at bounding box center [243, 129] width 228 height 17
type input "[URL][DOMAIN_NAME]"
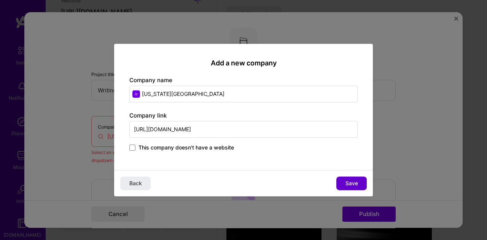
click at [353, 180] on span "Save" at bounding box center [351, 183] width 13 height 8
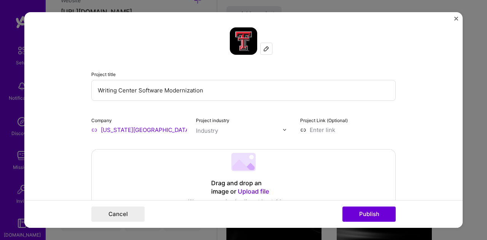
click at [278, 128] on input "text" at bounding box center [239, 131] width 87 height 8
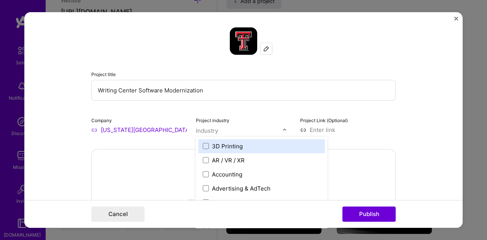
scroll to position [630, 0]
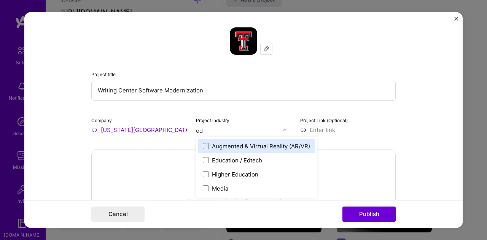
type input "edu"
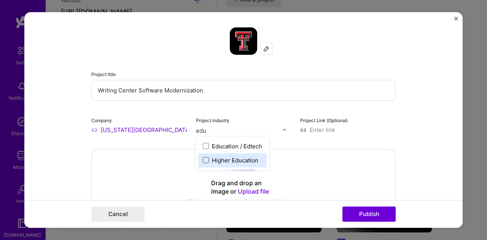
click at [204, 159] on span at bounding box center [206, 160] width 6 height 6
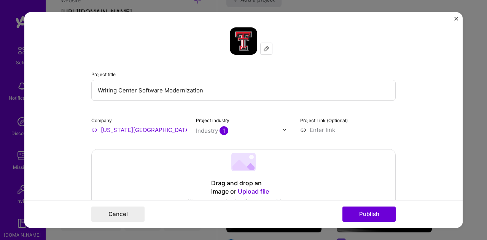
click at [301, 92] on input "Writing Center Software Modernization" at bounding box center [243, 90] width 304 height 21
click at [283, 130] on img at bounding box center [284, 129] width 5 height 5
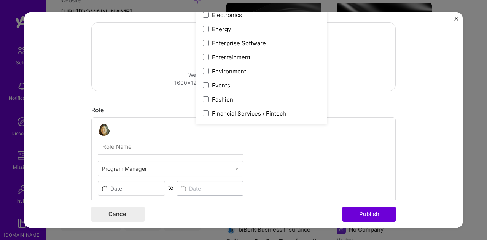
scroll to position [674, 0]
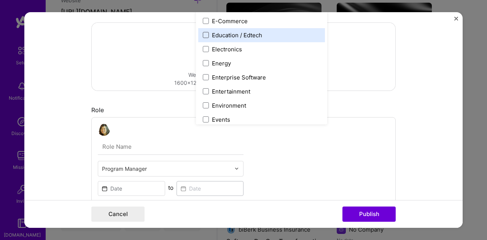
click at [205, 35] on span at bounding box center [206, 35] width 6 height 6
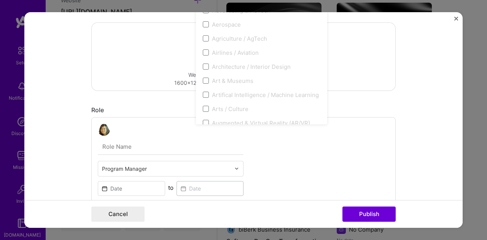
scroll to position [0, 0]
click at [407, 56] on form "Project title Writing Center Software Modernization Company [US_STATE][GEOGRAPH…" at bounding box center [243, 120] width 438 height 216
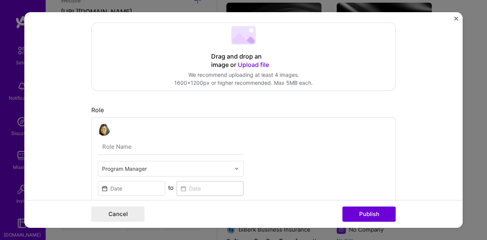
scroll to position [190, 0]
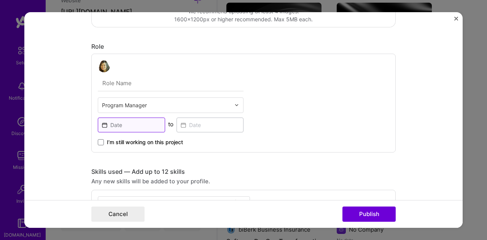
click at [143, 124] on input at bounding box center [131, 124] width 67 height 15
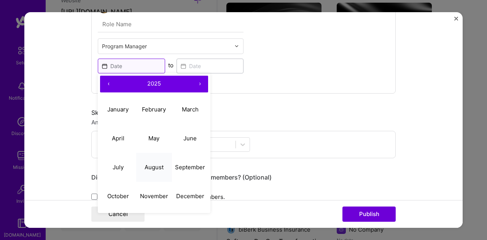
scroll to position [253, 0]
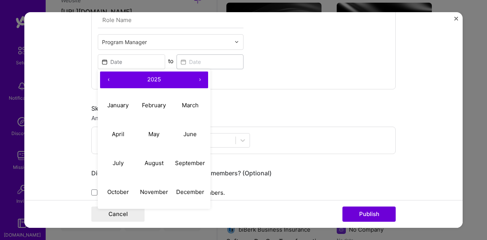
click at [103, 78] on button "‹" at bounding box center [108, 79] width 17 height 17
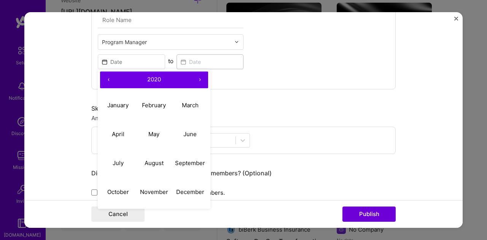
click at [103, 78] on button "‹" at bounding box center [108, 79] width 17 height 17
click at [198, 78] on button "›" at bounding box center [199, 79] width 17 height 17
click at [182, 161] on abbr "September" at bounding box center [190, 162] width 30 height 7
type input "[DATE]"
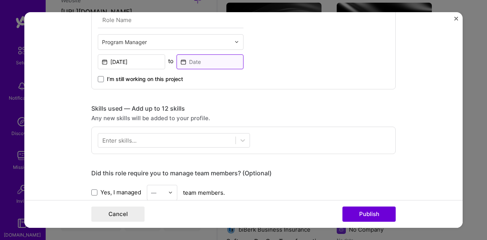
click at [201, 60] on input at bounding box center [209, 61] width 67 height 15
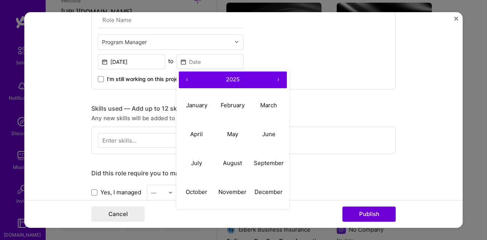
click at [184, 75] on button "‹" at bounding box center [187, 79] width 17 height 17
click at [263, 158] on button "September" at bounding box center [269, 163] width 36 height 29
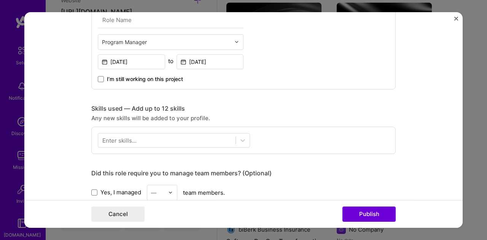
type input "[DATE]"
click at [130, 141] on div "Enter skills..." at bounding box center [119, 140] width 34 height 8
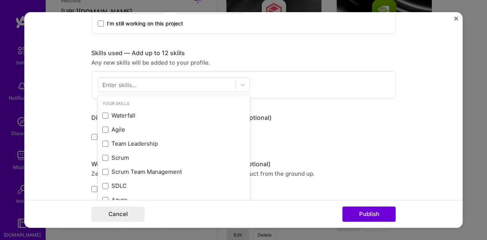
scroll to position [317, 0]
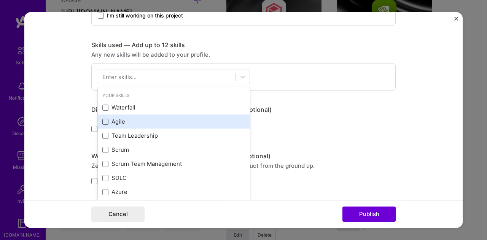
click at [102, 120] on span at bounding box center [105, 122] width 6 height 6
click at [0, 0] on input "checkbox" at bounding box center [0, 0] width 0 height 0
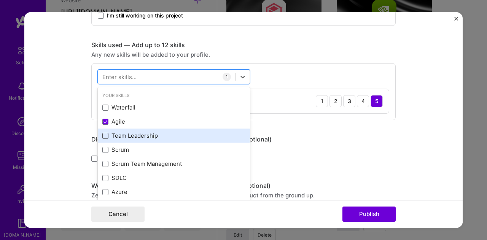
click at [102, 133] on span at bounding box center [105, 136] width 6 height 6
click at [0, 0] on input "checkbox" at bounding box center [0, 0] width 0 height 0
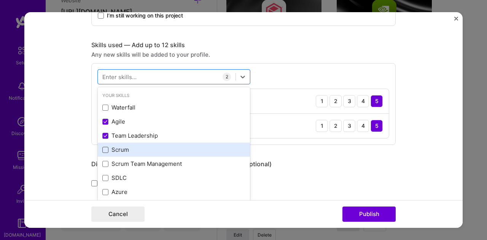
click at [103, 147] on span at bounding box center [105, 150] width 6 height 6
click at [0, 0] on input "checkbox" at bounding box center [0, 0] width 0 height 0
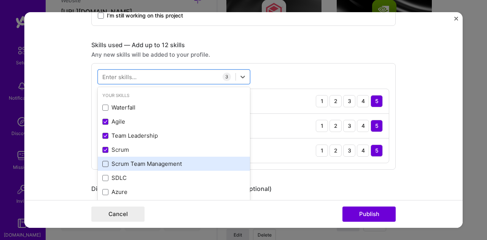
click at [102, 162] on span at bounding box center [105, 164] width 6 height 6
click at [0, 0] on input "checkbox" at bounding box center [0, 0] width 0 height 0
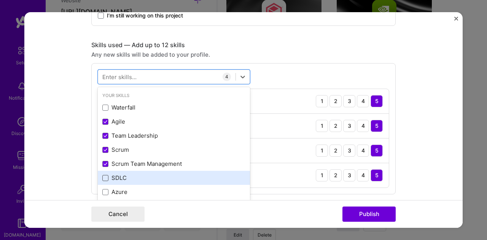
click at [103, 175] on span at bounding box center [105, 178] width 6 height 6
click at [0, 0] on input "checkbox" at bounding box center [0, 0] width 0 height 0
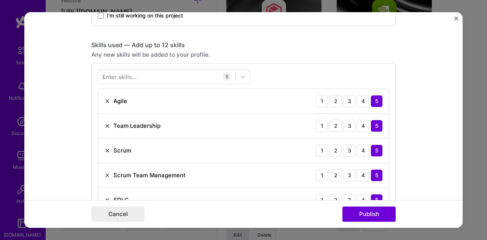
click at [313, 69] on div "Enter skills... 5 Agile 1 2 3 4 5 Team Leadership 1 2 3 4 5 Scrum 1 2 3 4 5 Scr…" at bounding box center [243, 141] width 304 height 156
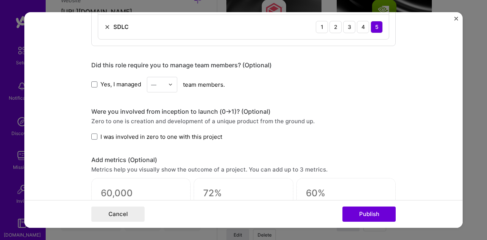
scroll to position [507, 0]
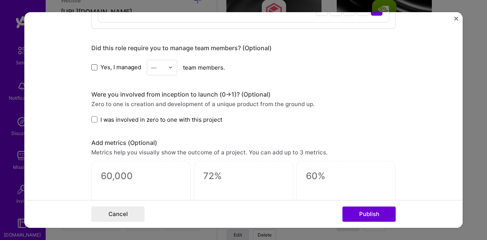
click at [93, 65] on span at bounding box center [94, 67] width 6 height 6
click at [0, 0] on input "Yes, I managed" at bounding box center [0, 0] width 0 height 0
click at [168, 65] on img at bounding box center [170, 67] width 5 height 5
click at [165, 125] on div "4" at bounding box center [162, 130] width 26 height 14
click at [91, 116] on span at bounding box center [94, 119] width 6 height 6
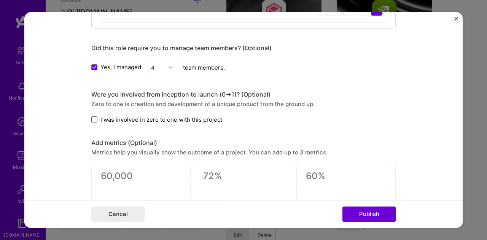
click at [0, 0] on input "I was involved in zero to one with this project" at bounding box center [0, 0] width 0 height 0
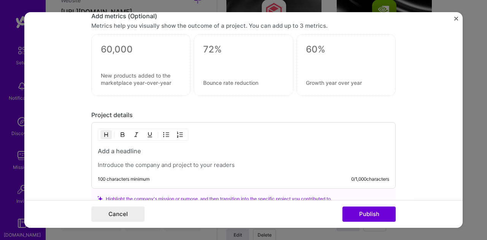
scroll to position [697, 0]
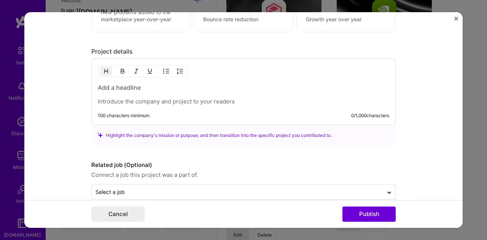
click at [117, 86] on h3 at bounding box center [243, 87] width 291 height 8
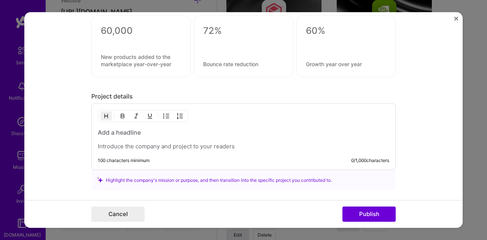
scroll to position [644, 0]
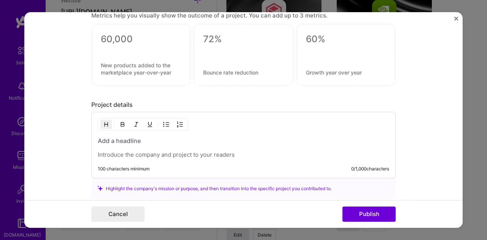
click at [103, 140] on h3 at bounding box center [243, 140] width 291 height 8
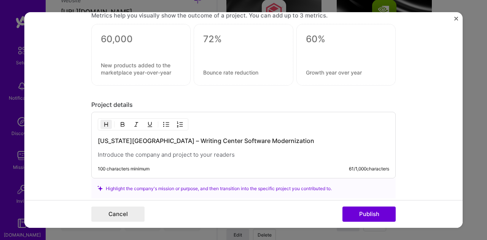
click at [162, 154] on p at bounding box center [243, 155] width 291 height 8
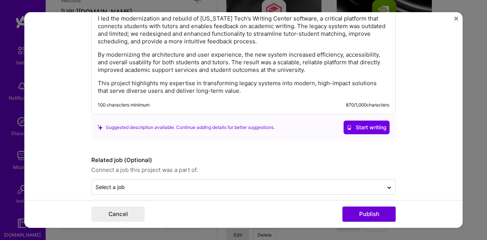
scroll to position [785, 0]
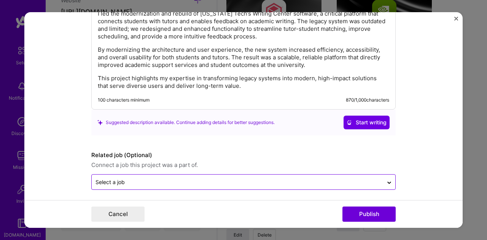
click at [326, 180] on input "text" at bounding box center [237, 182] width 284 height 8
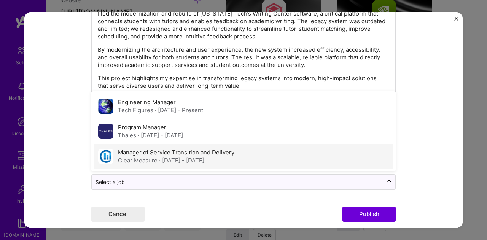
click at [233, 152] on div "Manager of Service Transition and Delivery Clear Measure · [DATE] - [DATE]" at bounding box center [244, 156] width 300 height 25
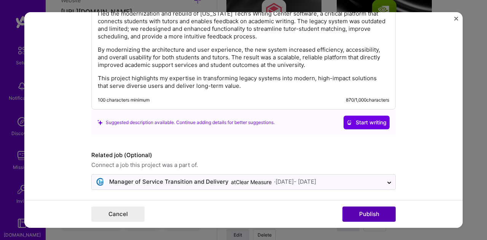
click at [362, 214] on button "Publish" at bounding box center [368, 213] width 53 height 15
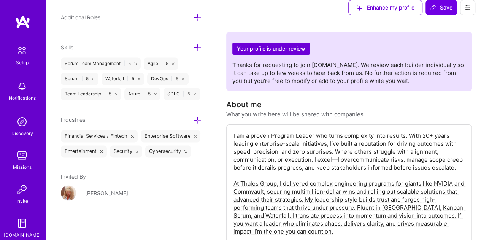
scroll to position [0, 0]
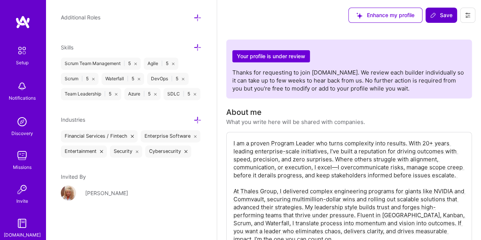
click at [443, 14] on span "Save" at bounding box center [441, 15] width 22 height 8
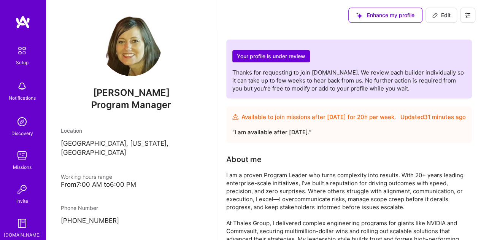
click at [19, 122] on img at bounding box center [21, 121] width 15 height 15
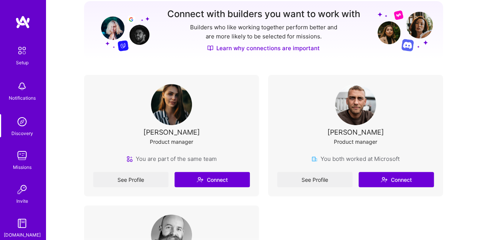
scroll to position [117, 0]
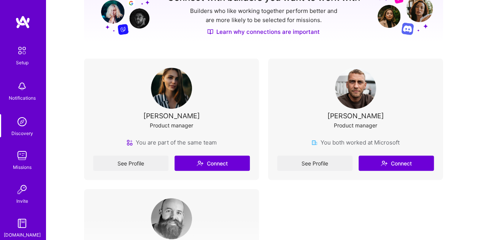
click at [218, 163] on div "See Profile Connect" at bounding box center [171, 162] width 157 height 15
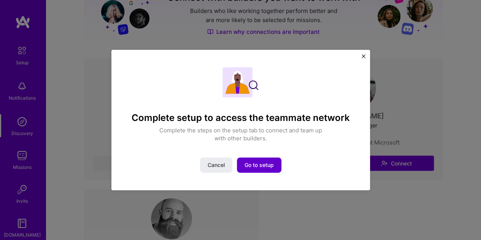
click at [254, 163] on span "Go to setup" at bounding box center [258, 165] width 29 height 8
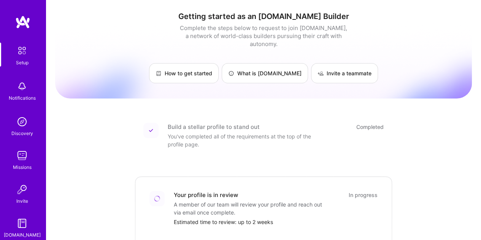
click at [21, 121] on img at bounding box center [21, 121] width 15 height 15
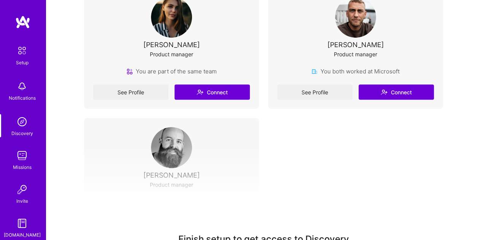
scroll to position [190, 0]
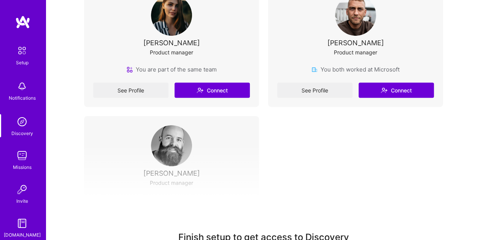
click at [309, 90] on div "See Profile Connect" at bounding box center [355, 89] width 157 height 15
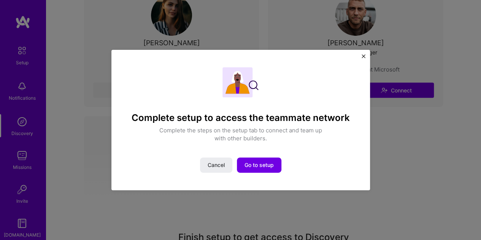
click at [362, 54] on img "Close" at bounding box center [364, 56] width 4 height 4
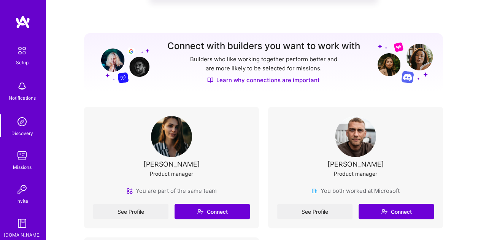
scroll to position [0, 0]
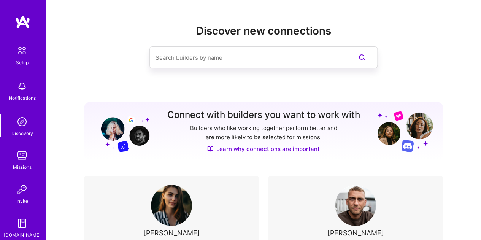
click at [219, 60] on input at bounding box center [248, 57] width 186 height 19
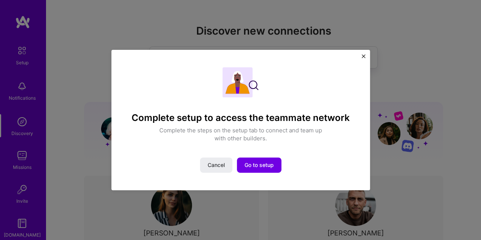
click at [363, 54] on div "Complete setup to access the teammate network Complete the steps on the setup t…" at bounding box center [240, 120] width 259 height 141
click at [364, 57] on img "Close" at bounding box center [364, 56] width 4 height 4
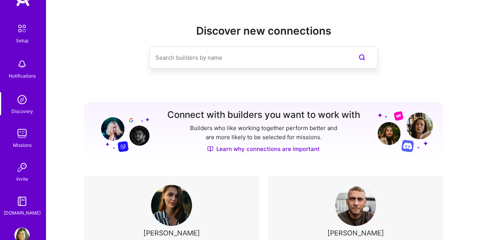
scroll to position [40, 0]
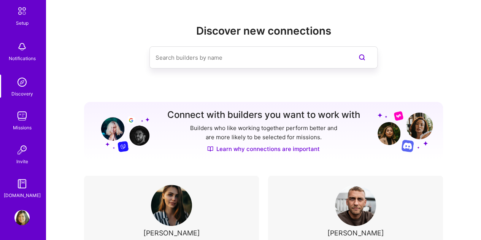
click at [19, 187] on img at bounding box center [21, 183] width 15 height 15
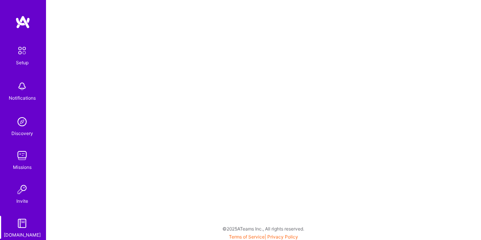
click at [17, 154] on img at bounding box center [21, 155] width 15 height 15
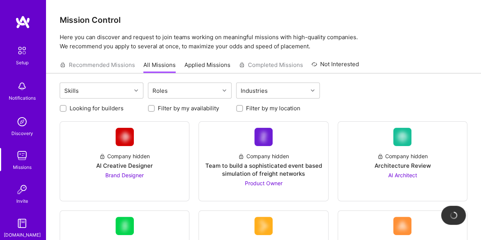
click at [151, 108] on input "Filter by my availability" at bounding box center [151, 108] width 5 height 5
checkbox input "true"
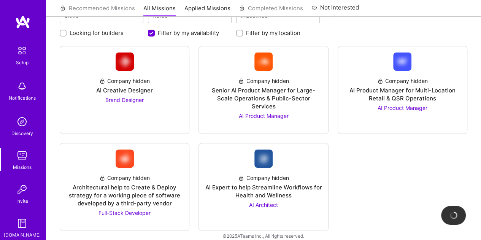
scroll to position [75, 0]
